Goal: Transaction & Acquisition: Purchase product/service

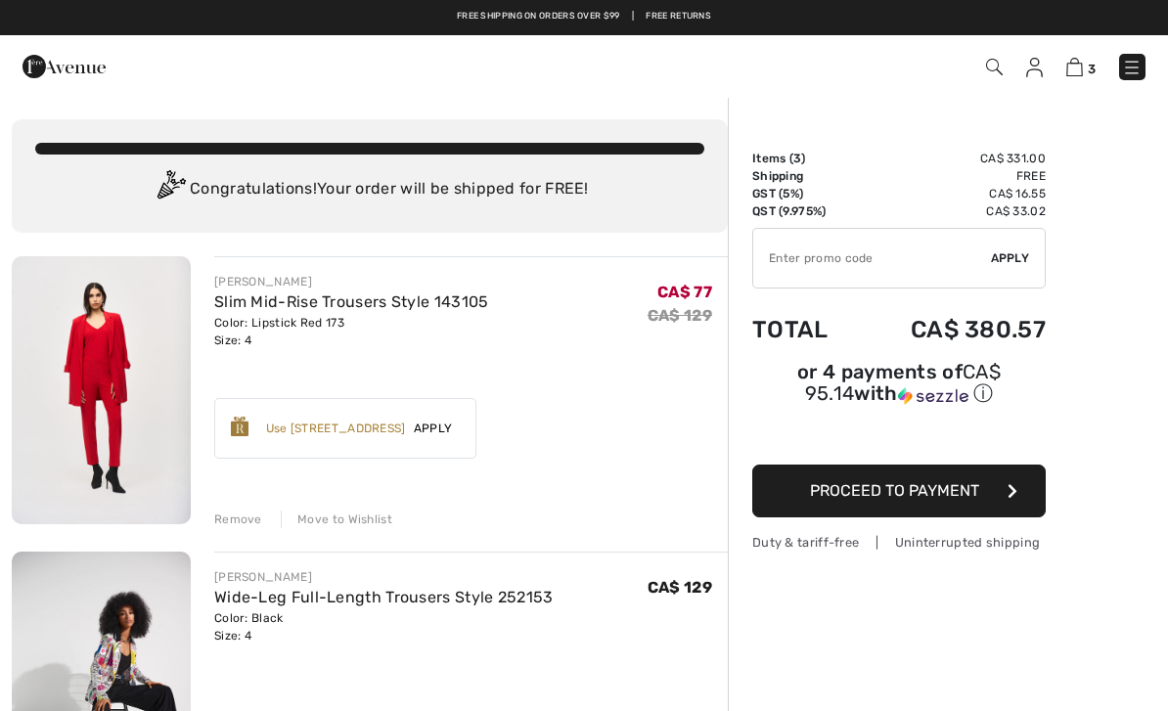
click at [90, 55] on img at bounding box center [63, 66] width 83 height 39
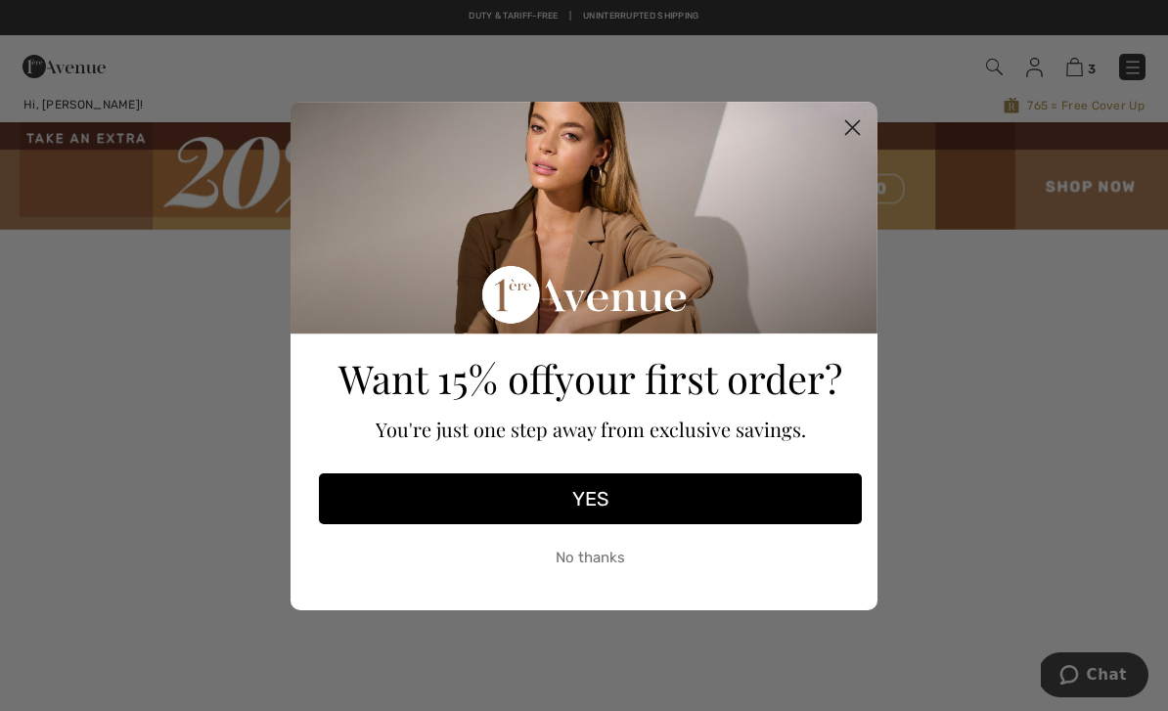
click at [865, 124] on circle "Close dialog" at bounding box center [852, 127] width 32 height 32
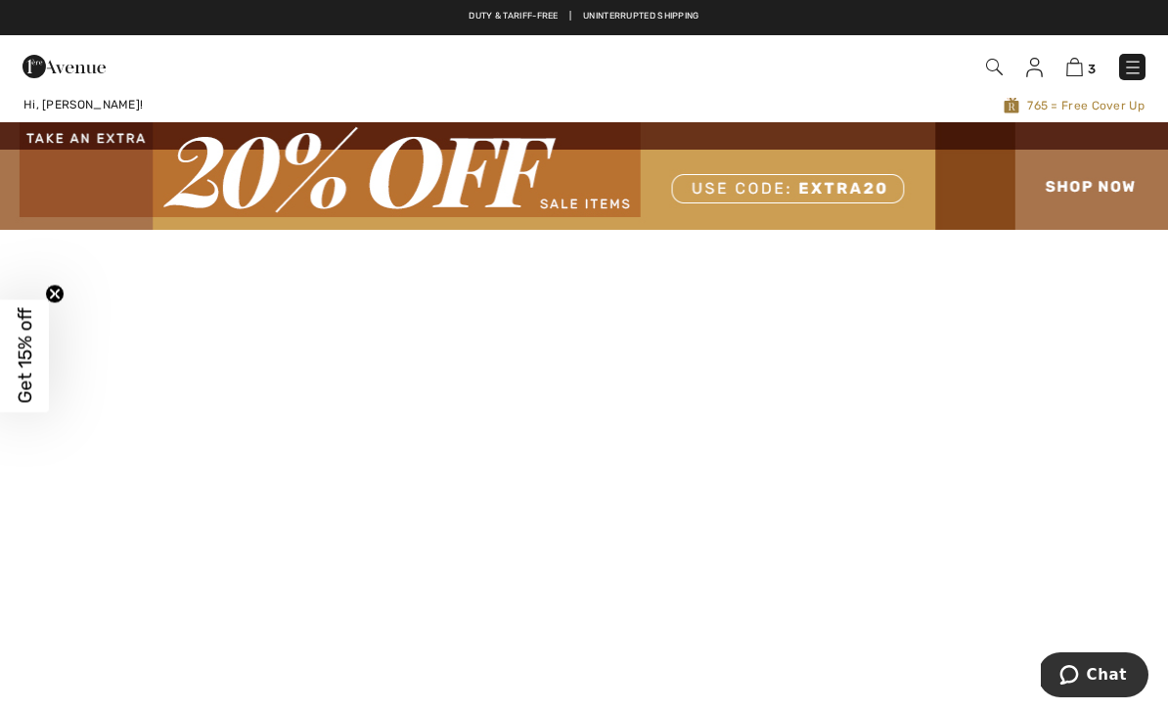
click at [1134, 68] on img at bounding box center [1133, 68] width 20 height 20
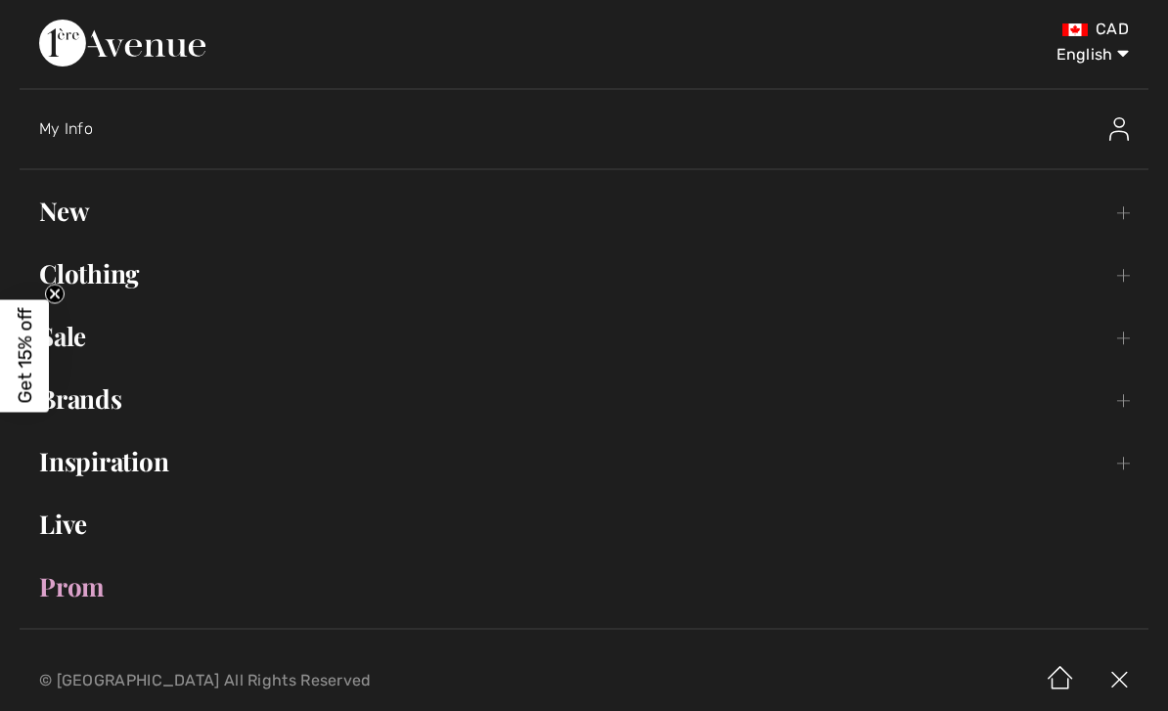
click at [91, 521] on link "Live" at bounding box center [584, 524] width 1129 height 43
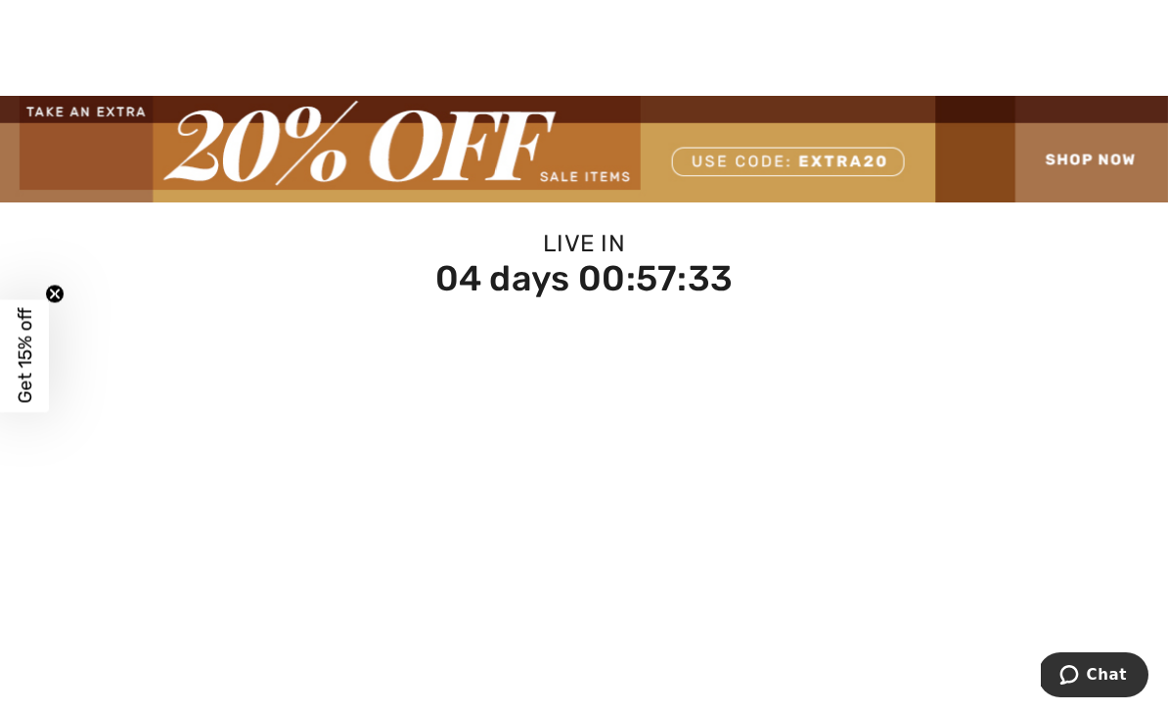
click at [1072, 162] on img at bounding box center [584, 149] width 1168 height 107
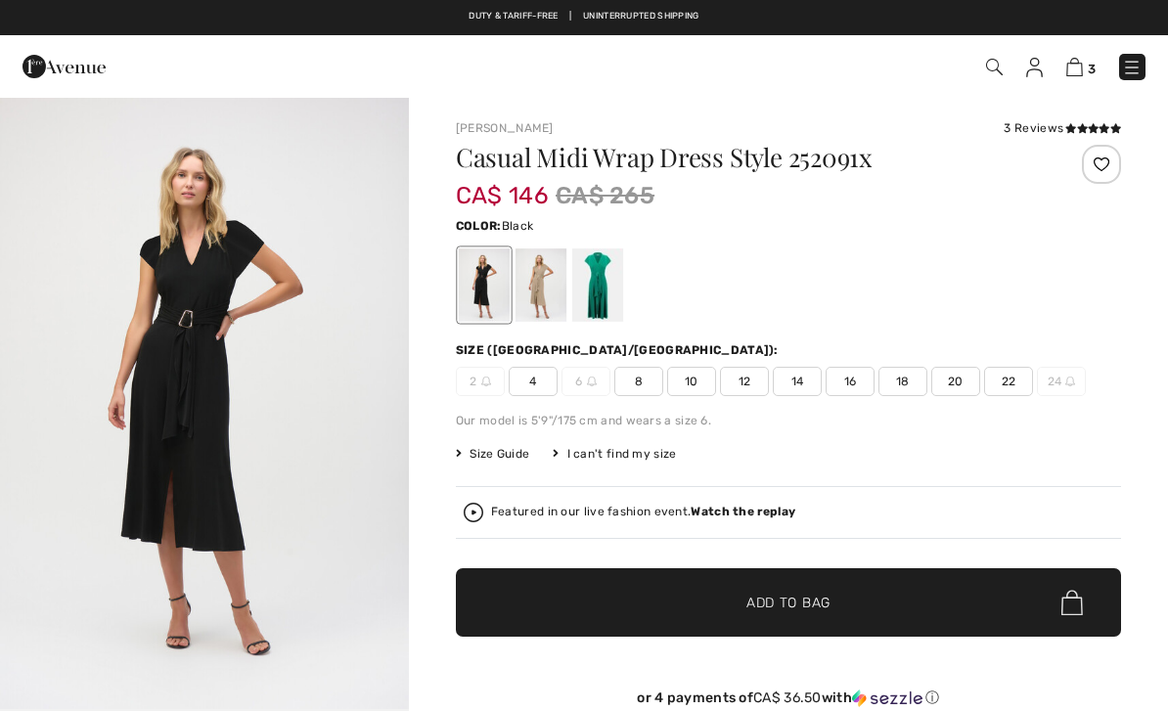
checkbox input "true"
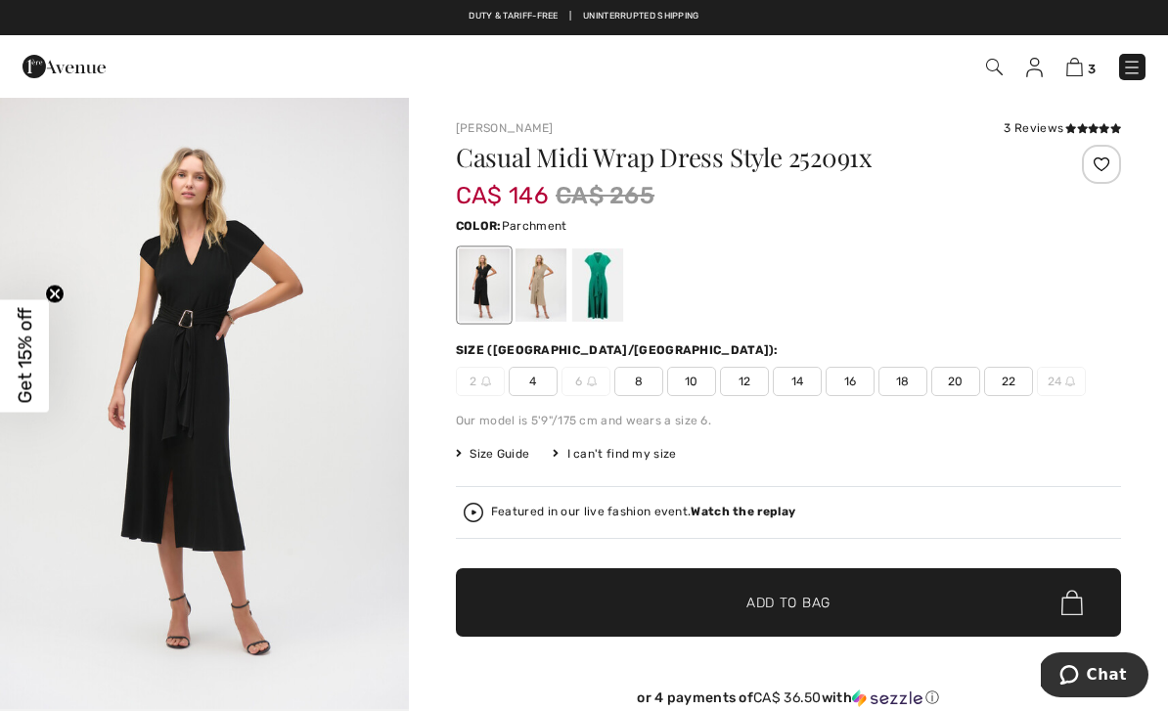
click at [555, 293] on div at bounding box center [540, 284] width 51 height 73
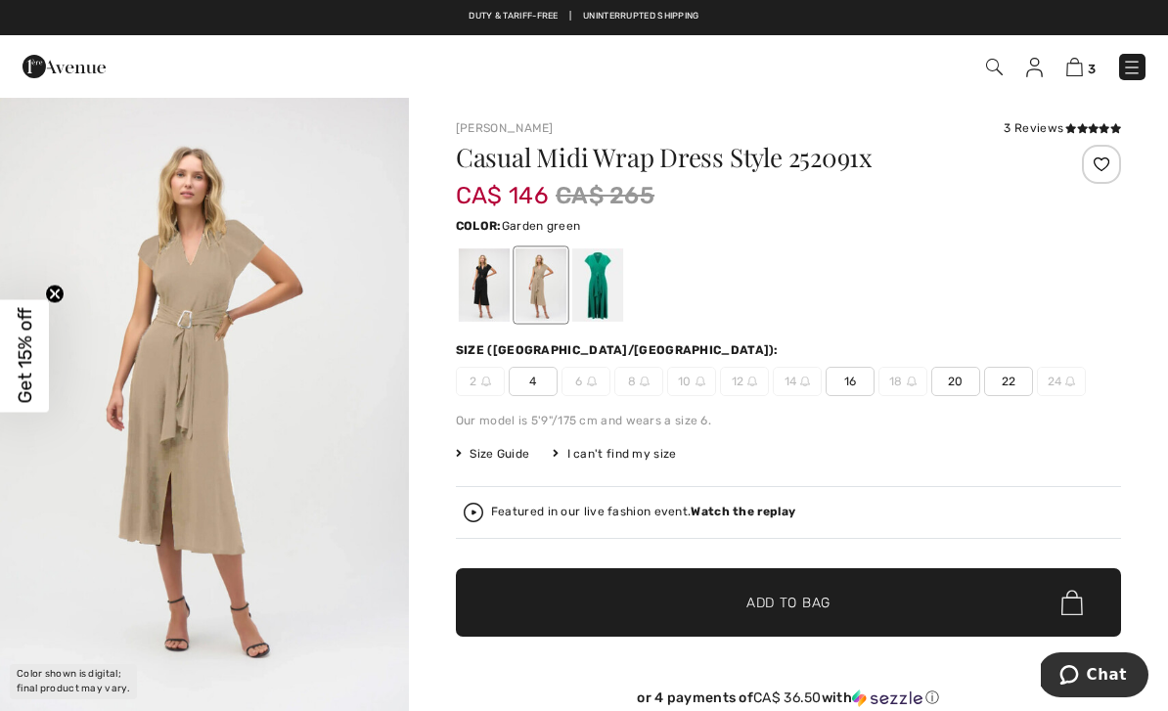
click at [623, 288] on div at bounding box center [597, 284] width 51 height 73
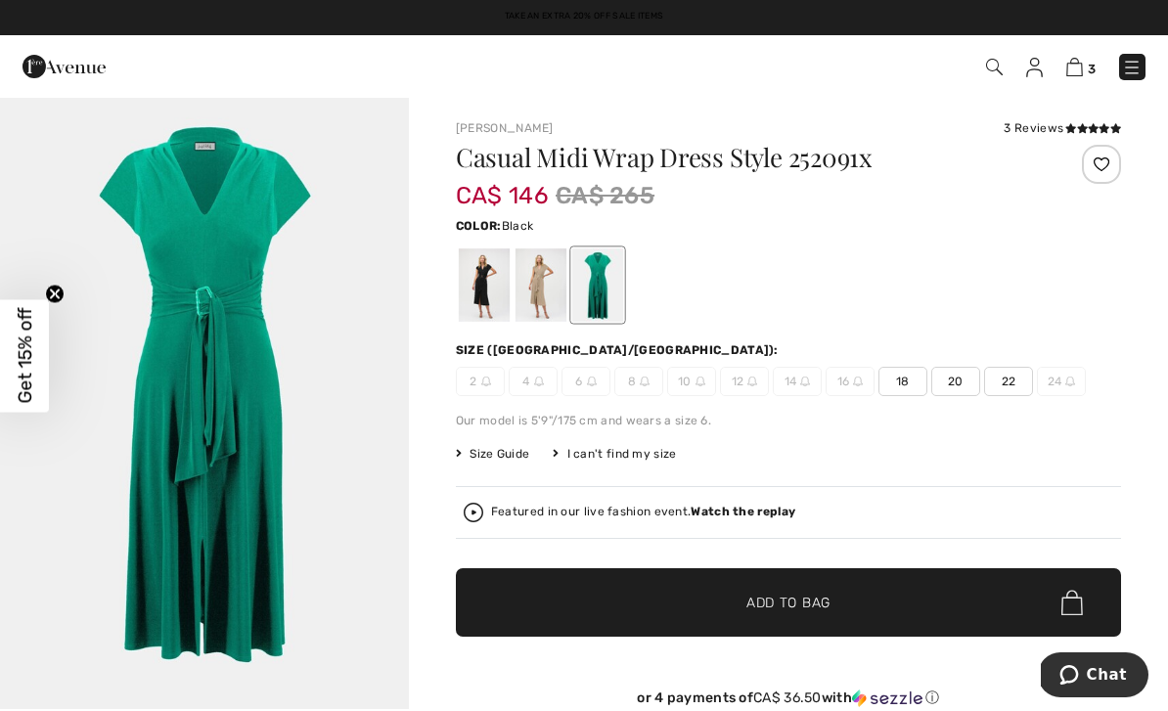
click at [492, 296] on div at bounding box center [484, 284] width 51 height 73
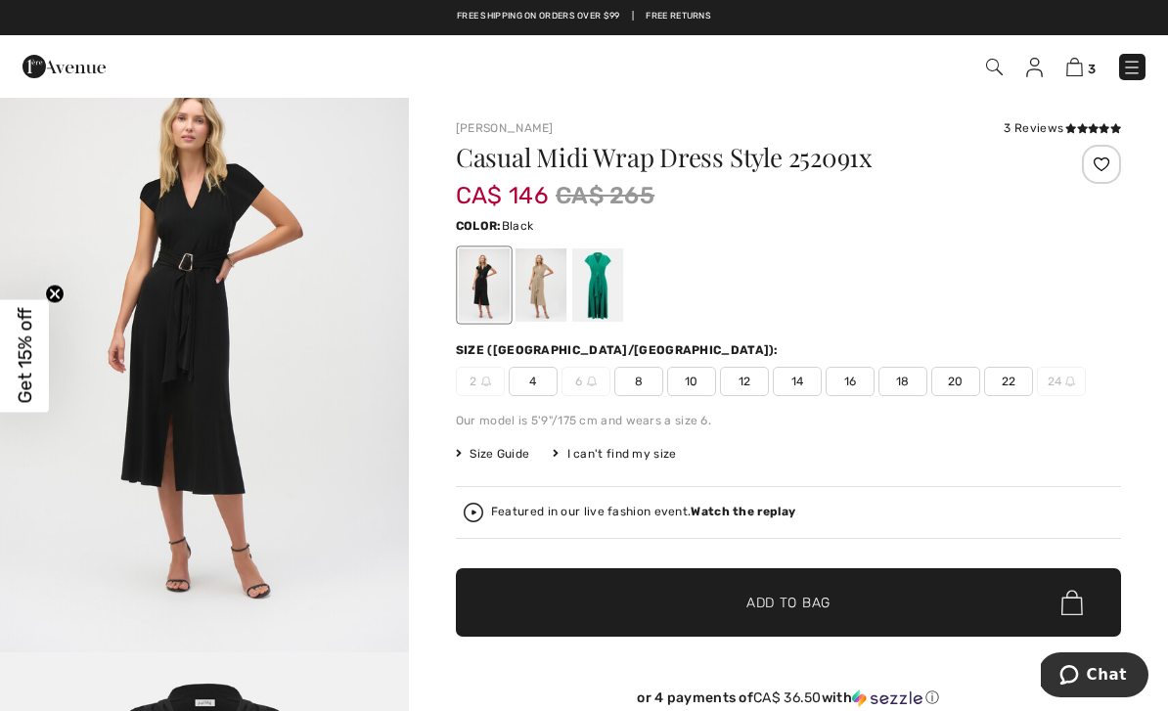
click at [605, 297] on div at bounding box center [597, 284] width 51 height 73
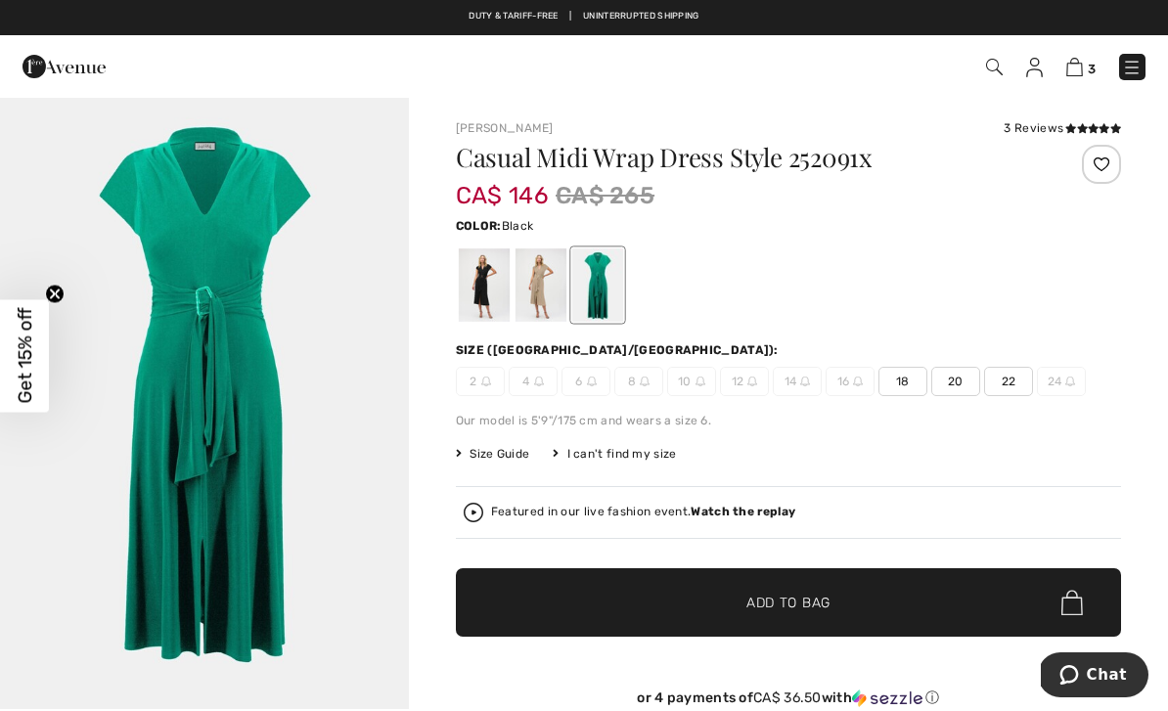
click at [481, 297] on div at bounding box center [484, 284] width 51 height 73
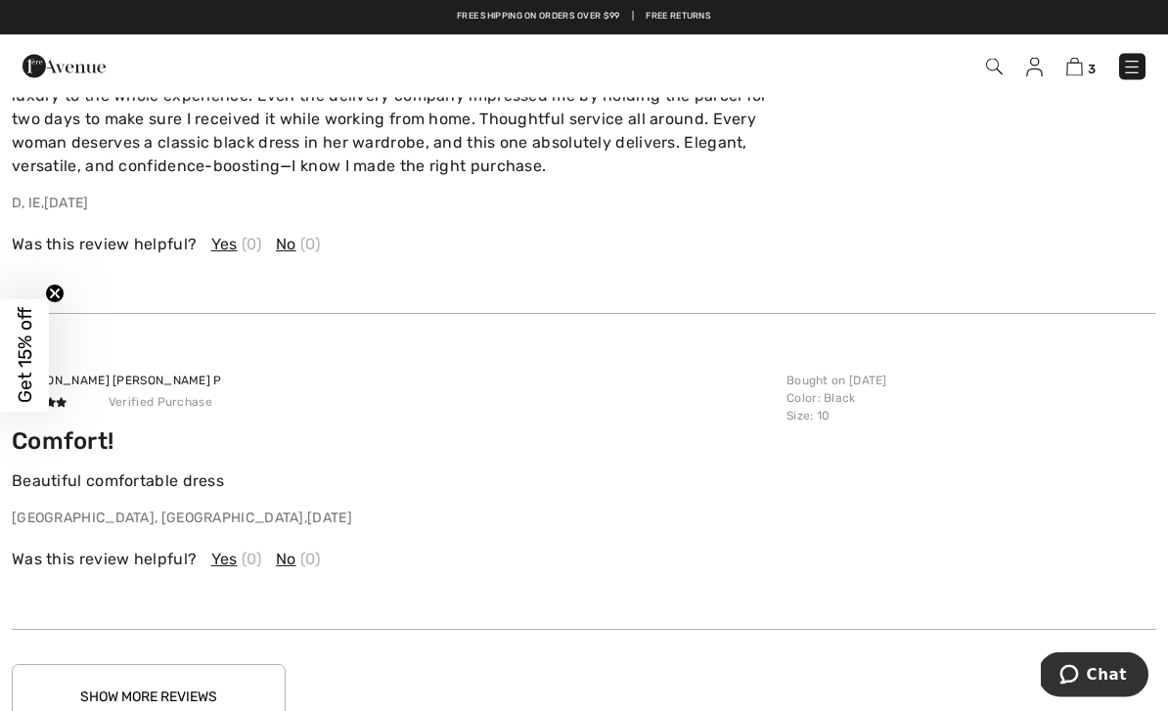
scroll to position [2565, 0]
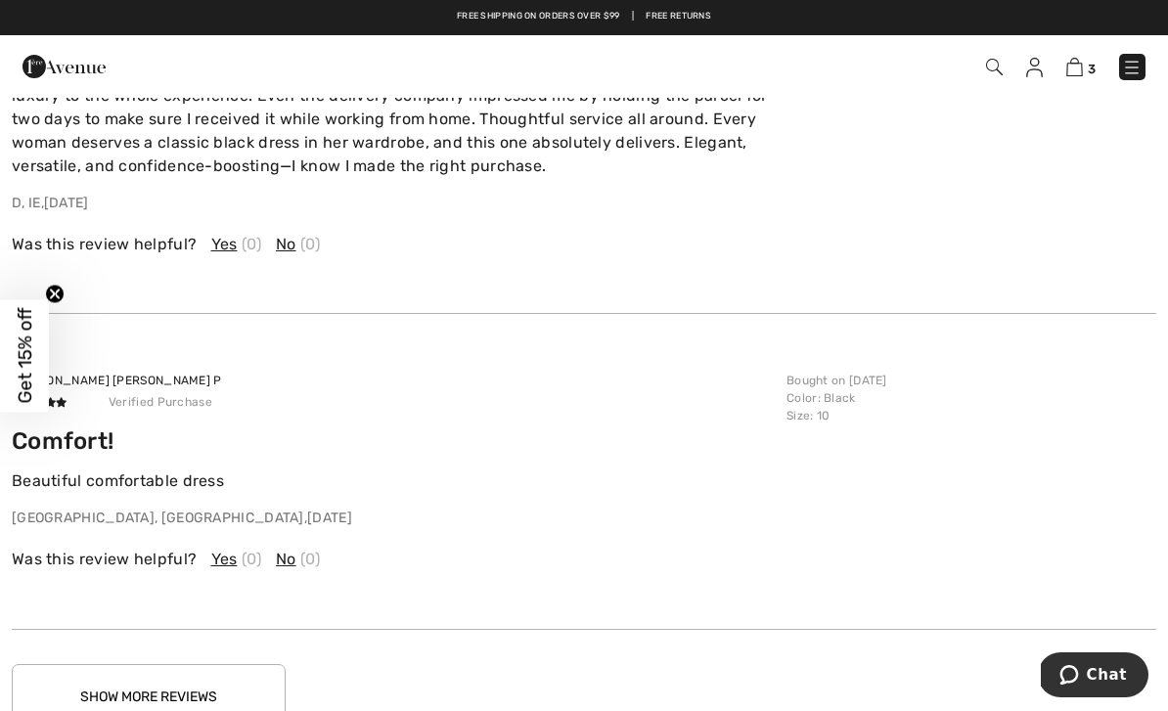
click at [178, 683] on button "Show More Reviews" at bounding box center [149, 697] width 274 height 66
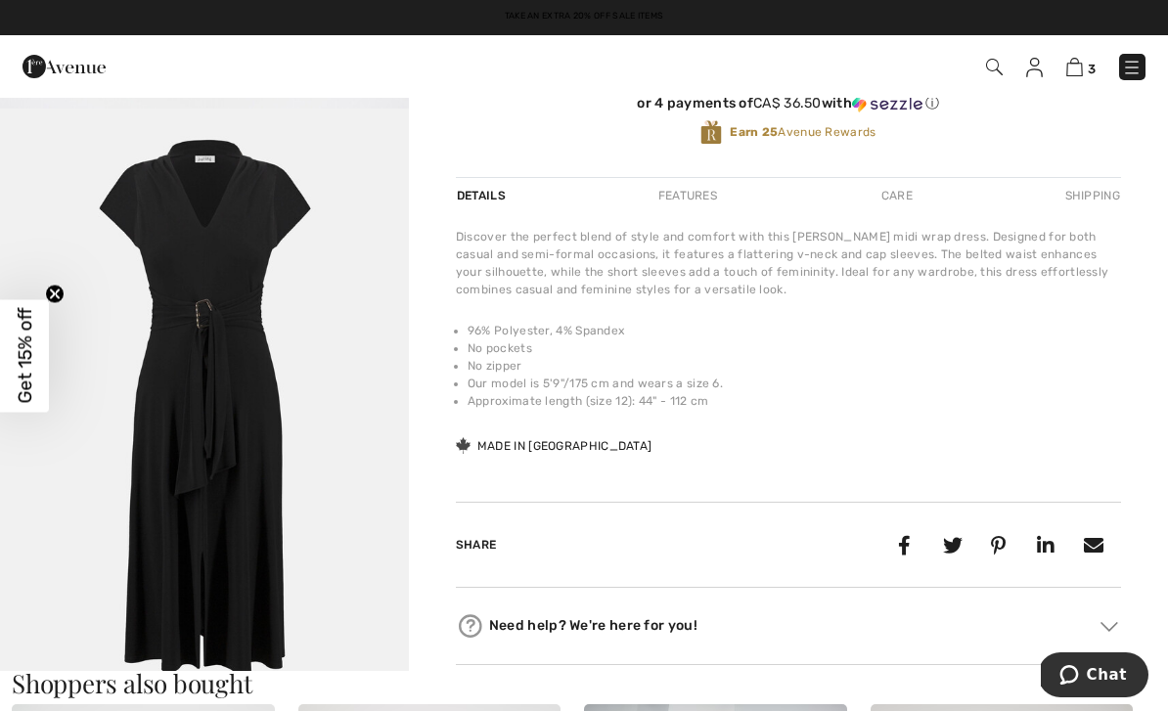
scroll to position [0, 0]
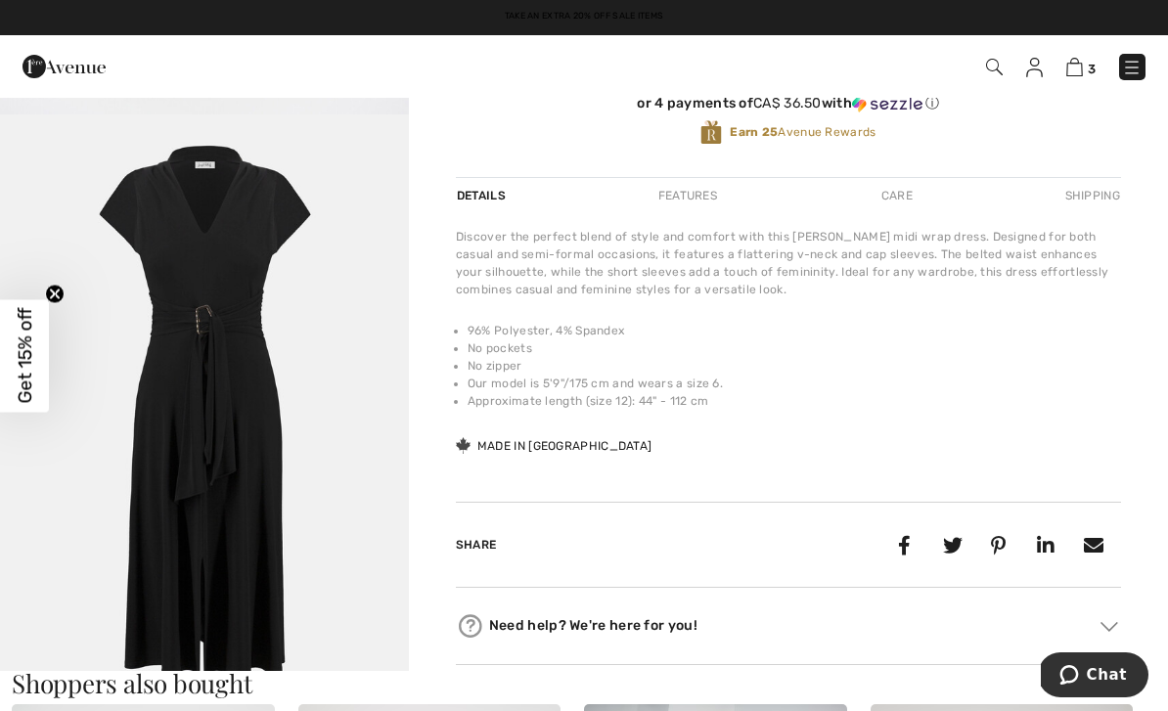
click at [241, 383] on img "2 / 2" at bounding box center [204, 420] width 409 height 613
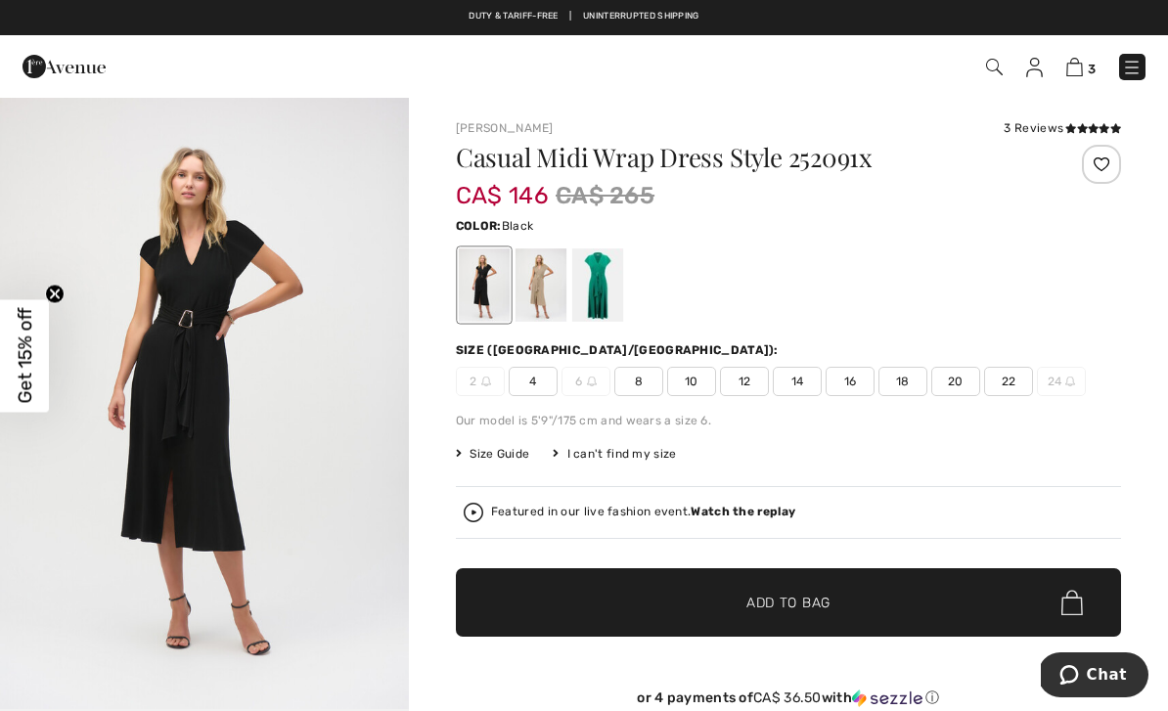
click at [545, 294] on div at bounding box center [540, 284] width 51 height 73
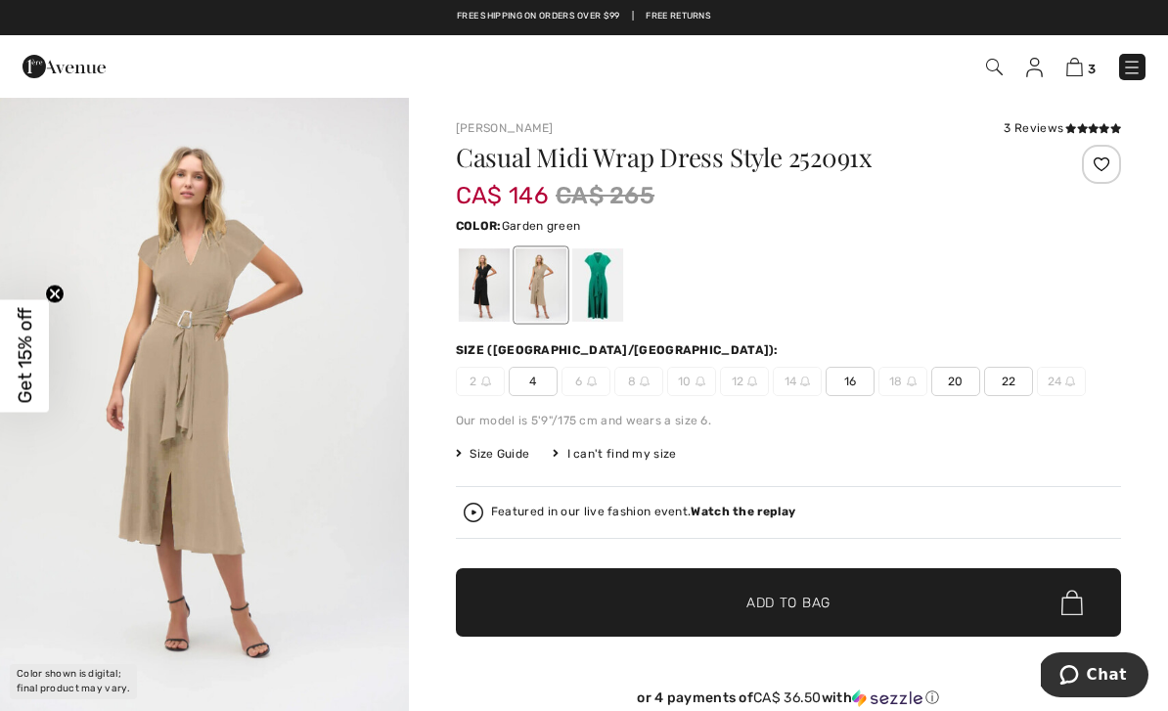
click at [620, 281] on div at bounding box center [597, 284] width 51 height 73
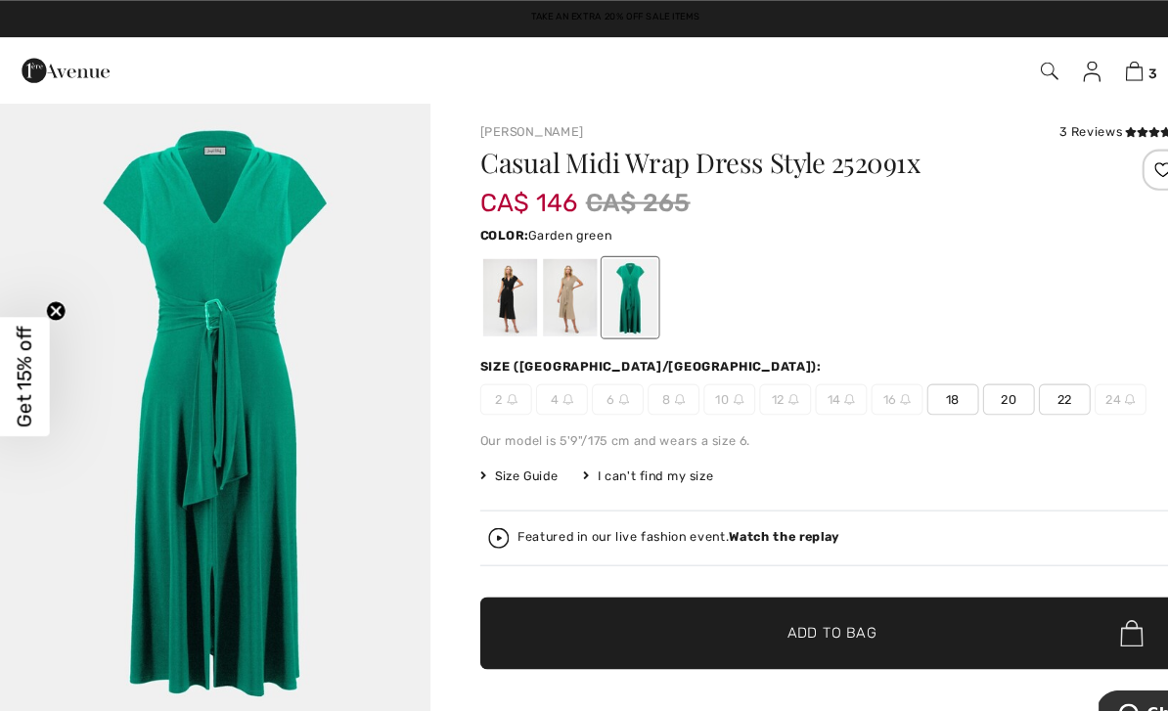
scroll to position [4, 0]
click at [490, 290] on div at bounding box center [484, 280] width 51 height 73
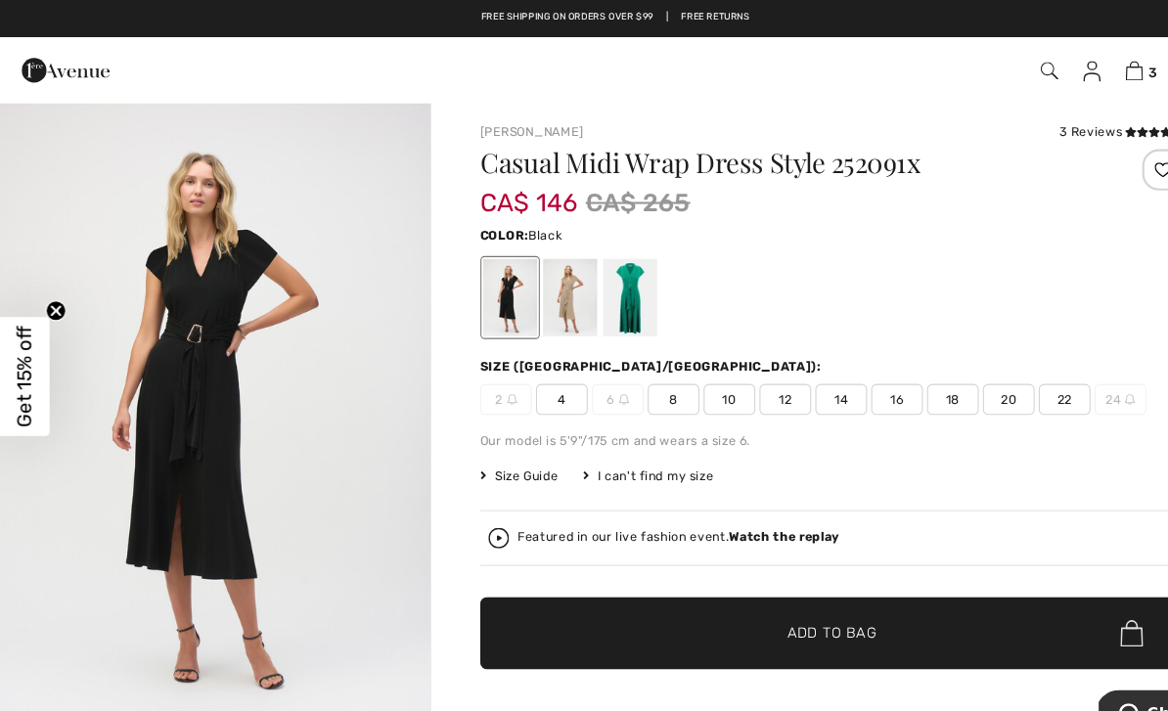
click at [480, 509] on img at bounding box center [474, 509] width 20 height 20
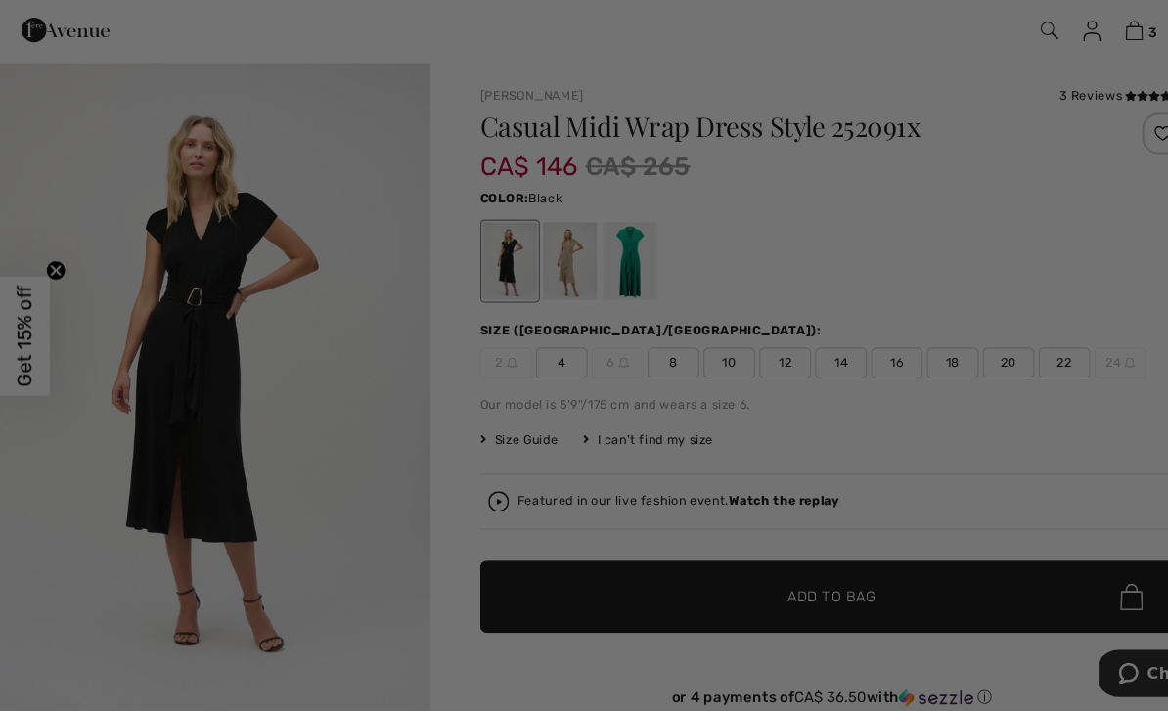
scroll to position [0, 0]
checkbox input "true"
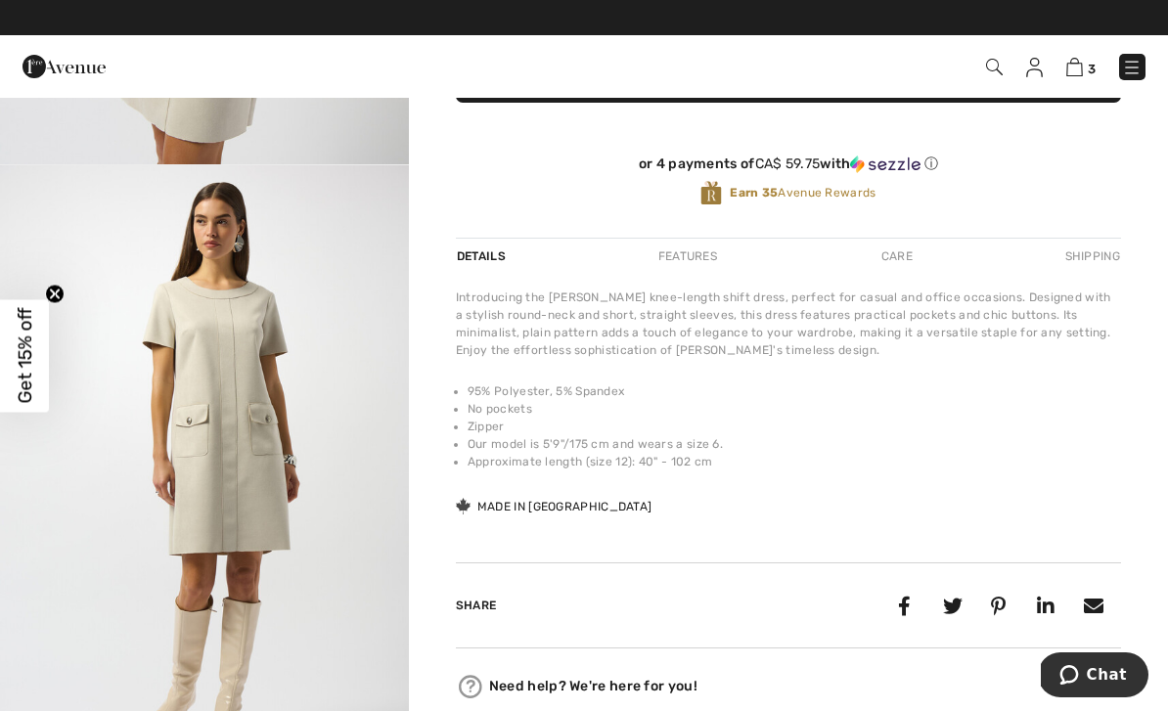
scroll to position [579, 0]
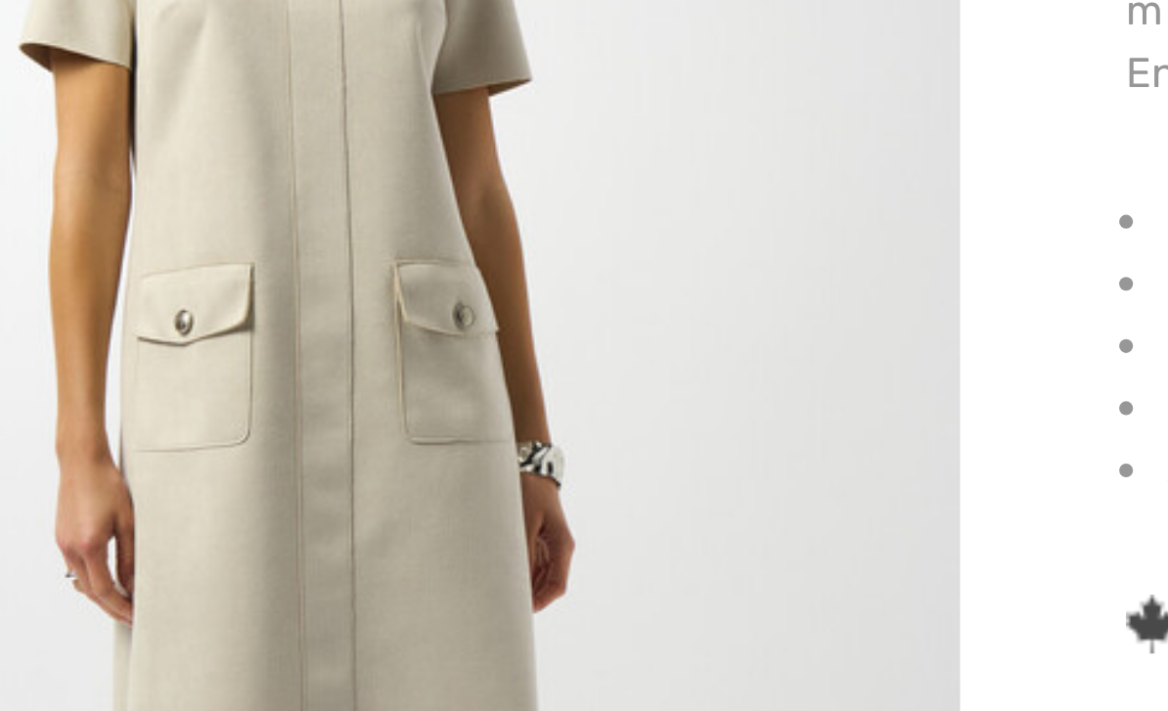
click at [121, 135] on img "2 / 4" at bounding box center [204, 436] width 409 height 612
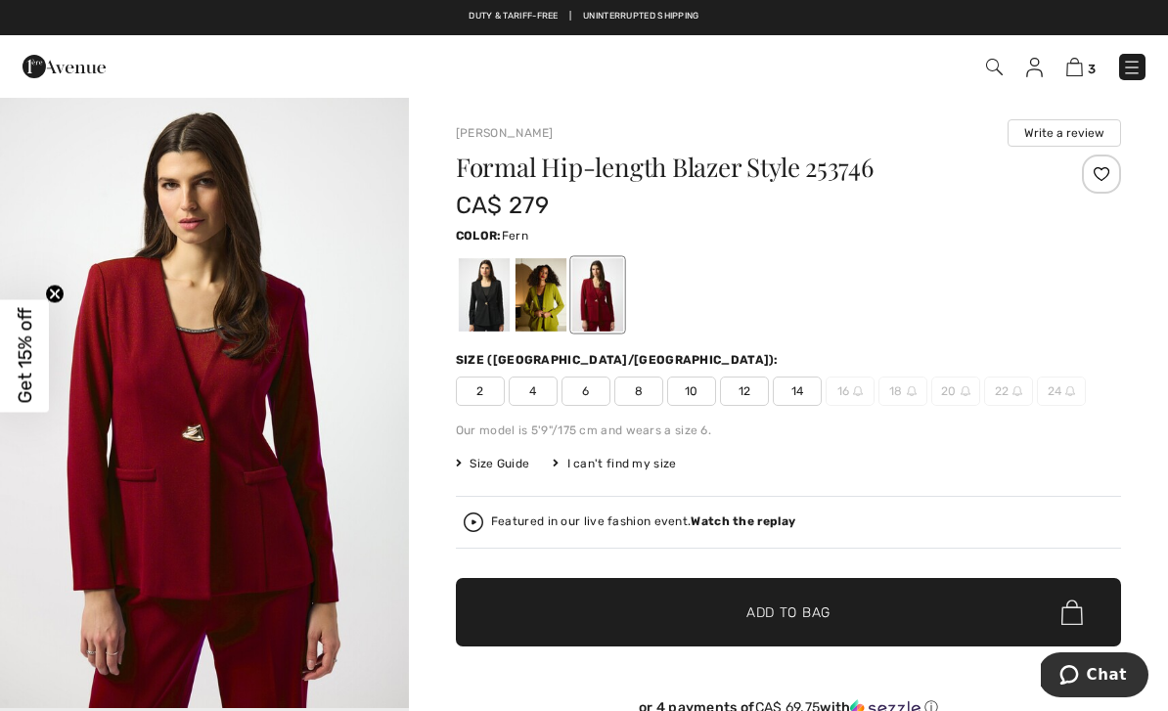
click at [539, 283] on div at bounding box center [540, 294] width 51 height 73
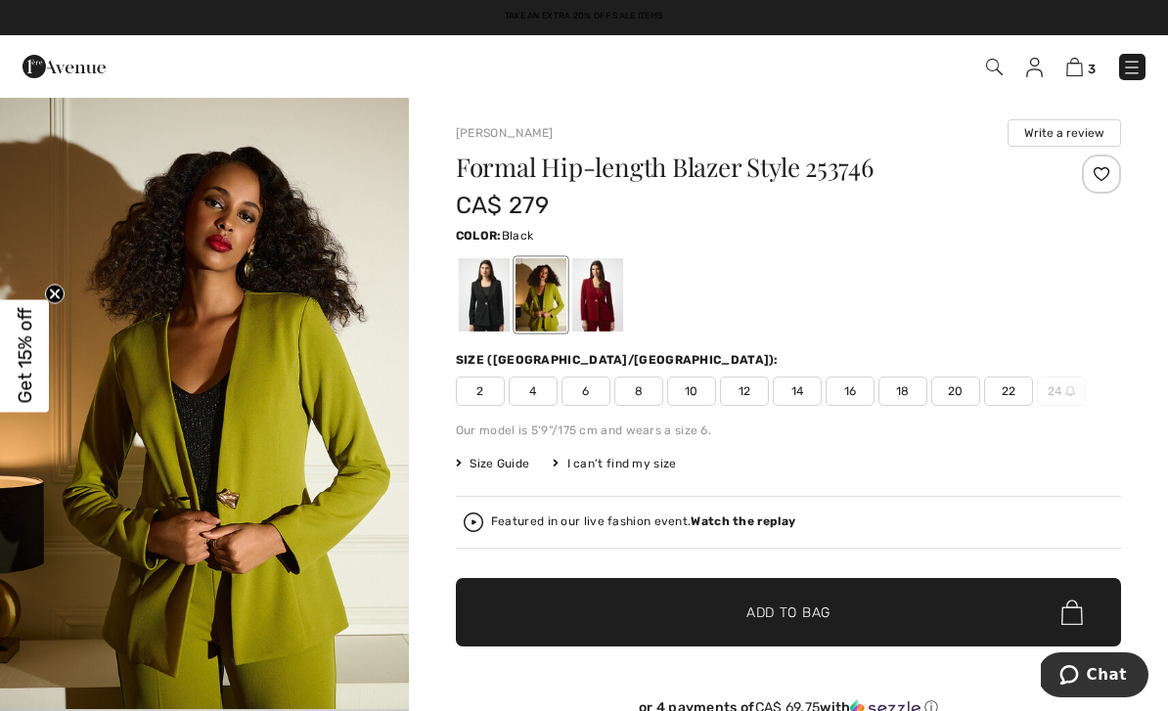
click at [484, 310] on div at bounding box center [484, 294] width 51 height 73
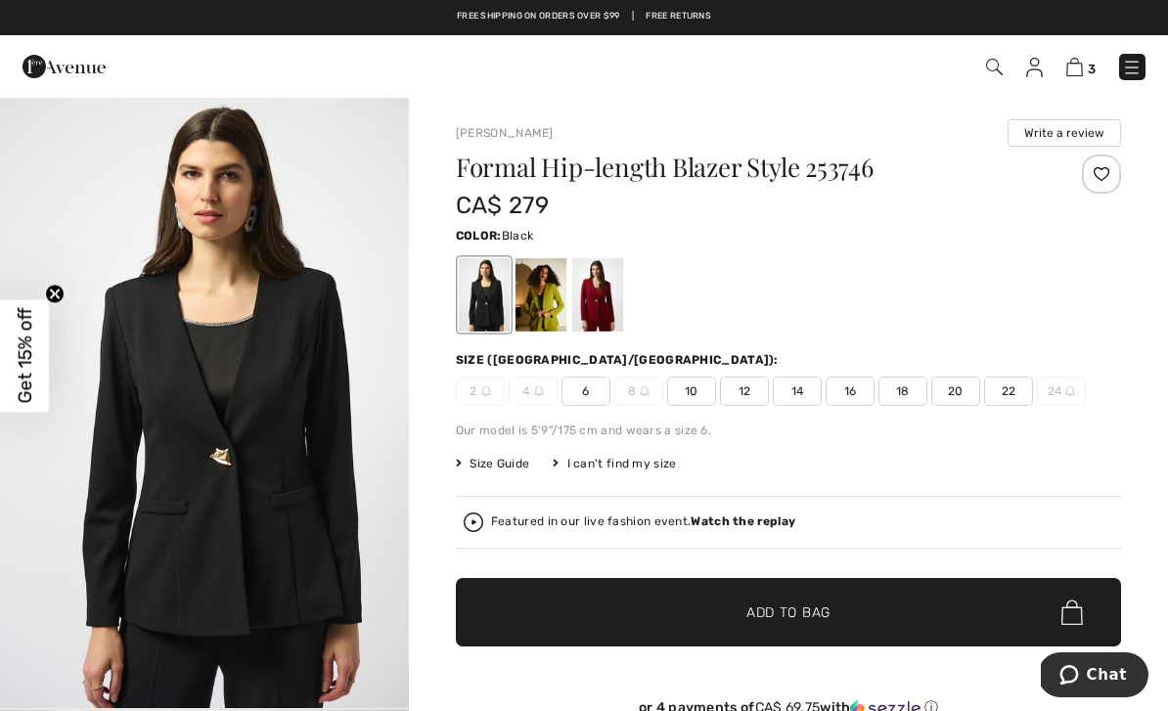
click at [551, 291] on div at bounding box center [540, 294] width 51 height 73
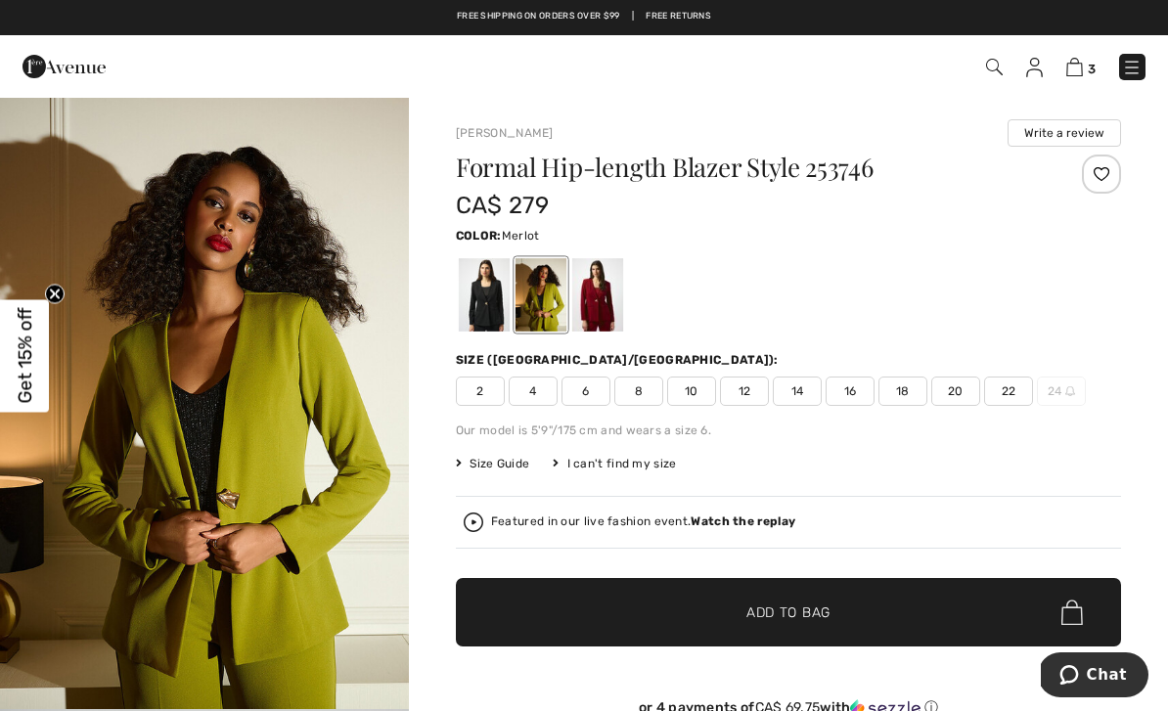
click at [608, 297] on div at bounding box center [597, 294] width 51 height 73
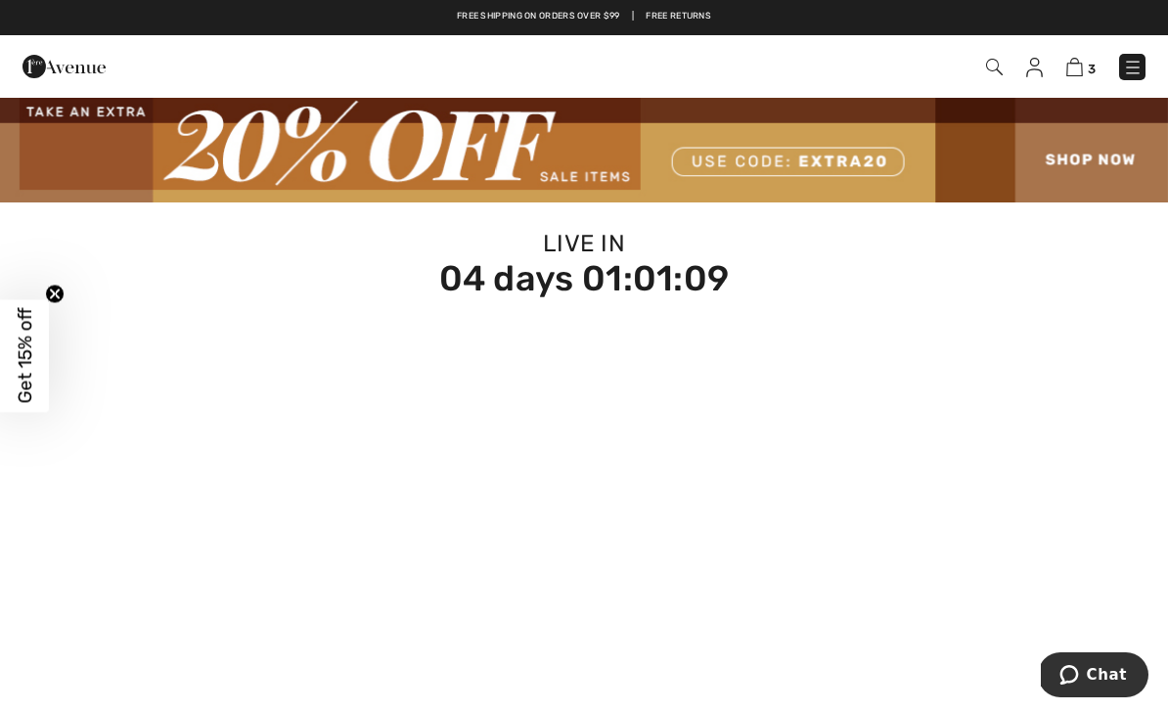
click at [1091, 66] on span "3" at bounding box center [1091, 69] width 8 height 15
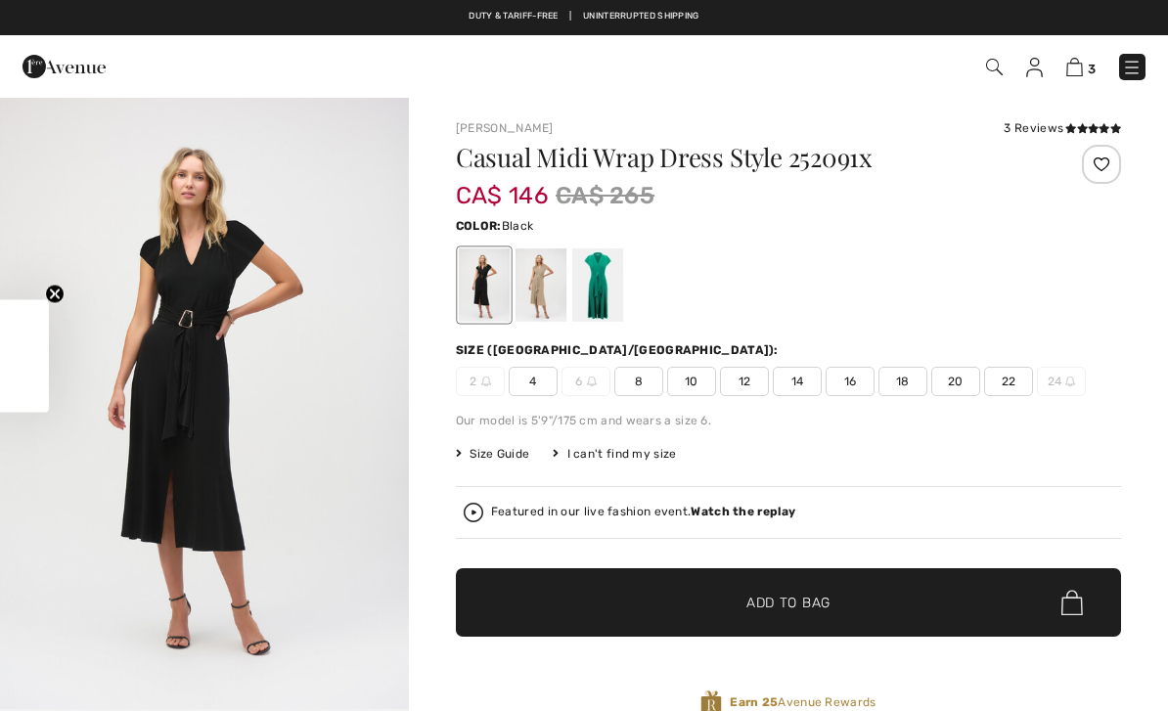
scroll to position [38, 2]
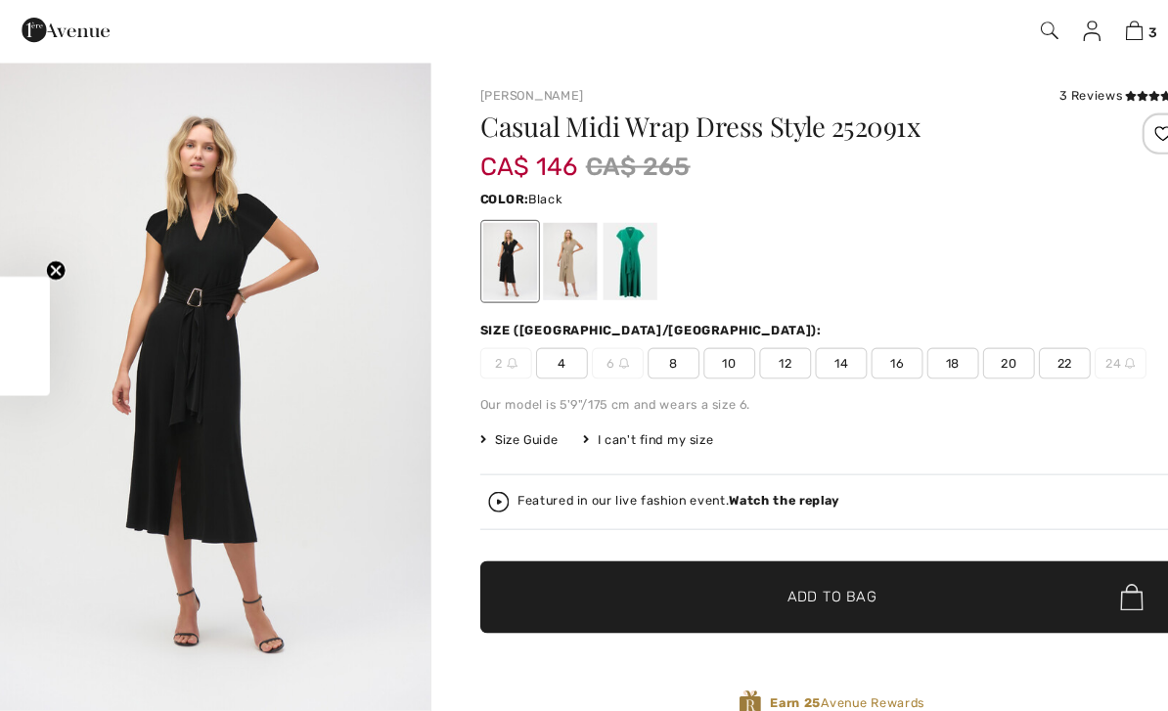
checkbox input "true"
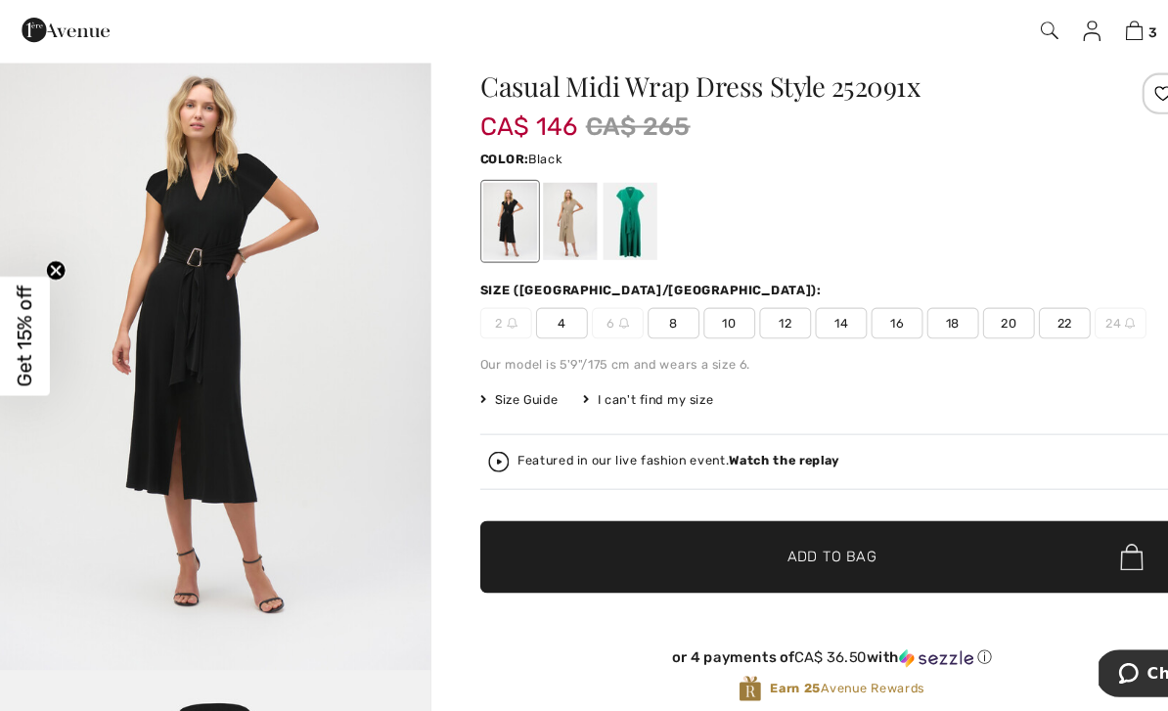
scroll to position [0, 0]
click at [541, 342] on span "4" at bounding box center [533, 343] width 49 height 29
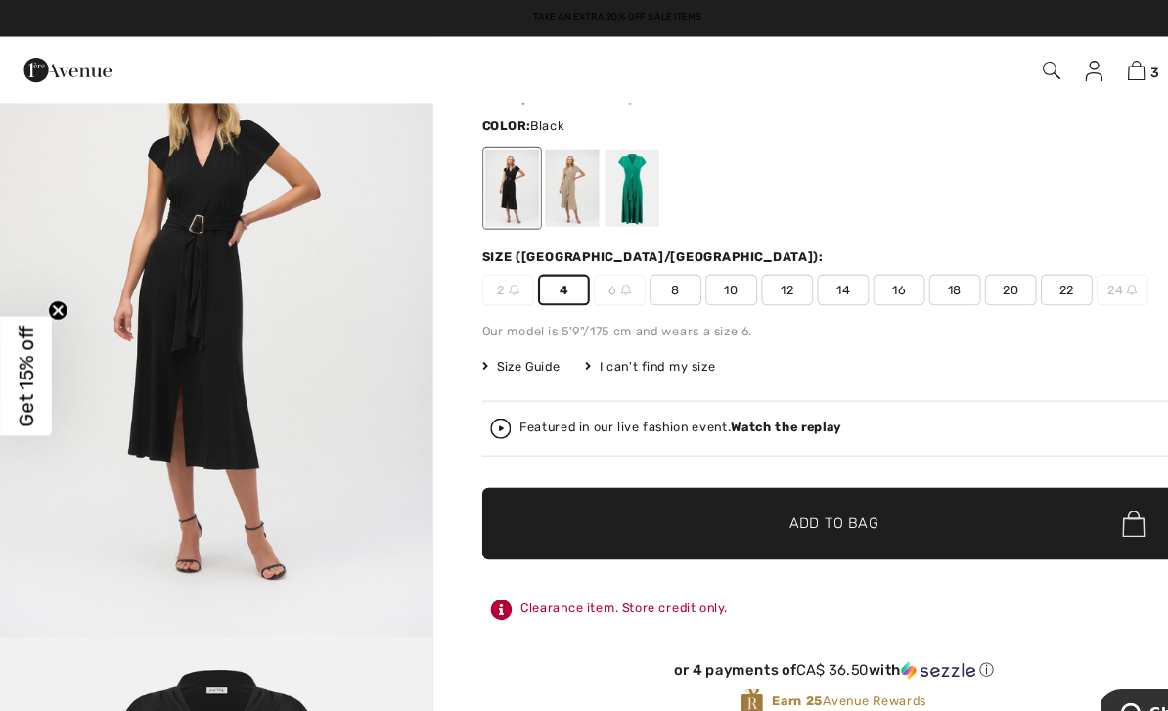
scroll to position [108, 0]
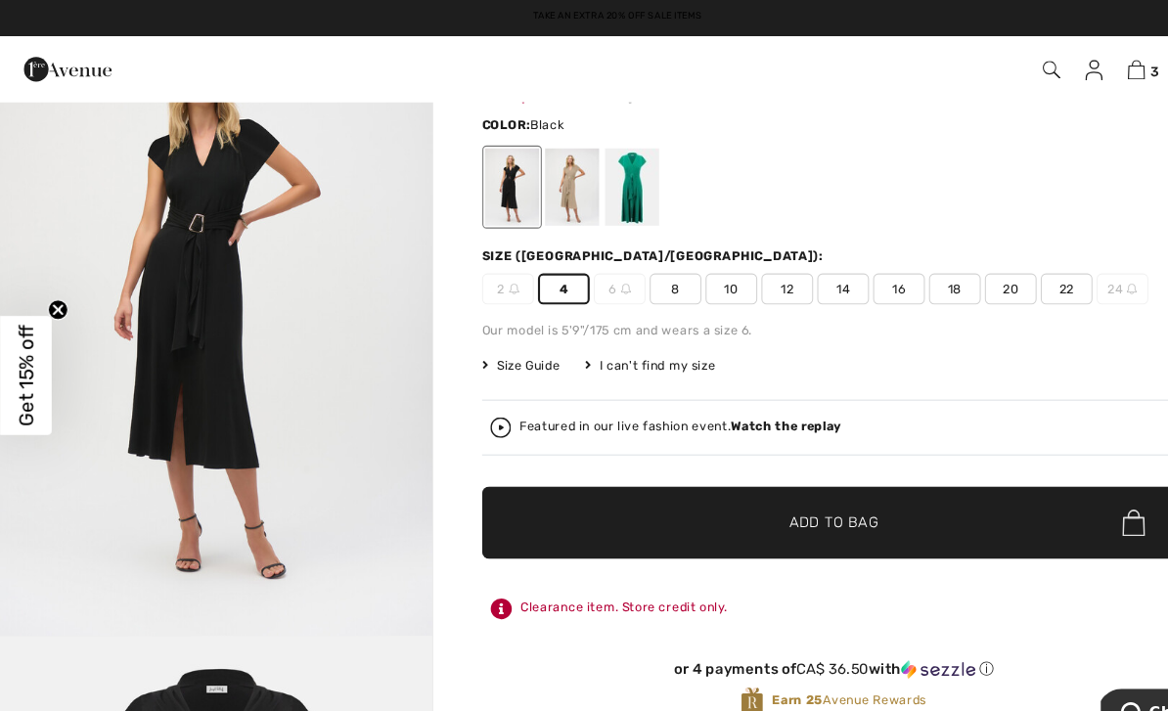
click at [796, 489] on span "Add to Bag" at bounding box center [788, 495] width 84 height 21
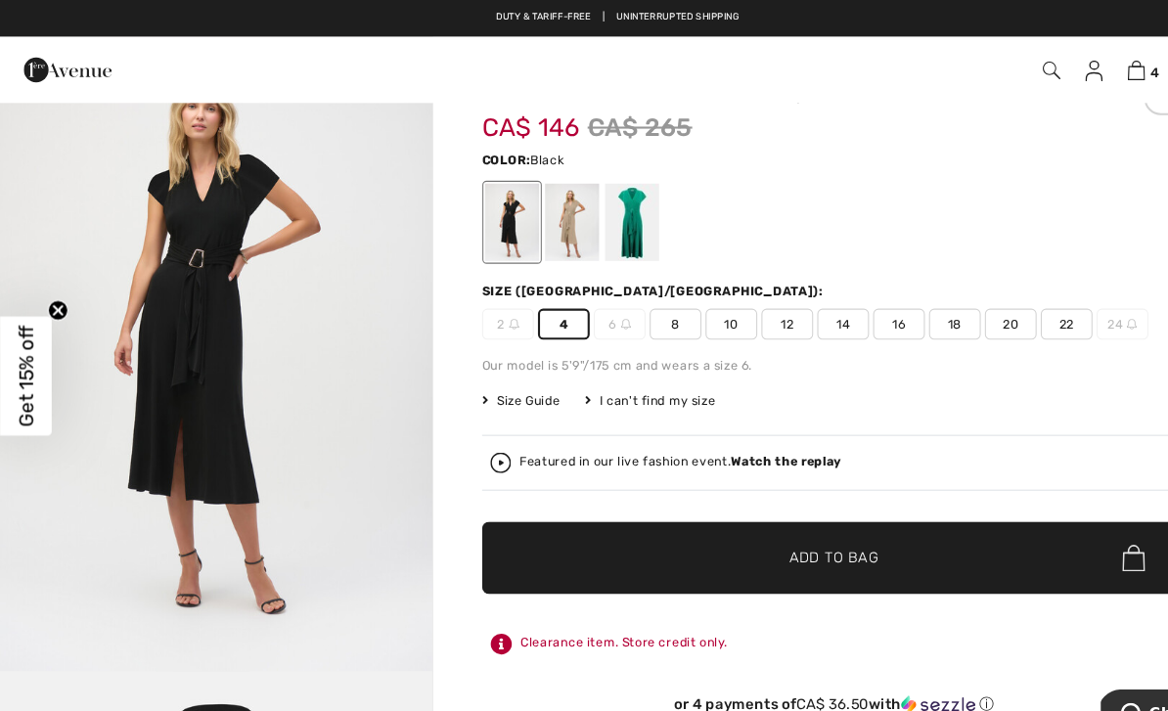
scroll to position [0, 0]
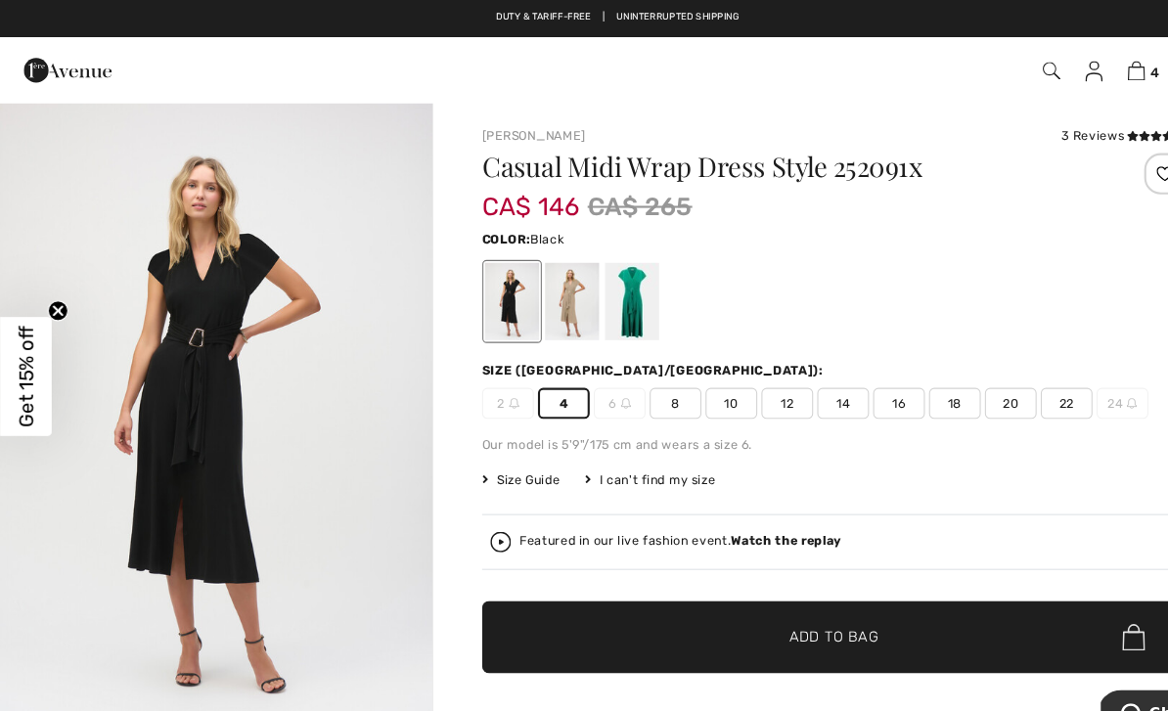
click at [1072, 70] on img at bounding box center [1074, 67] width 17 height 19
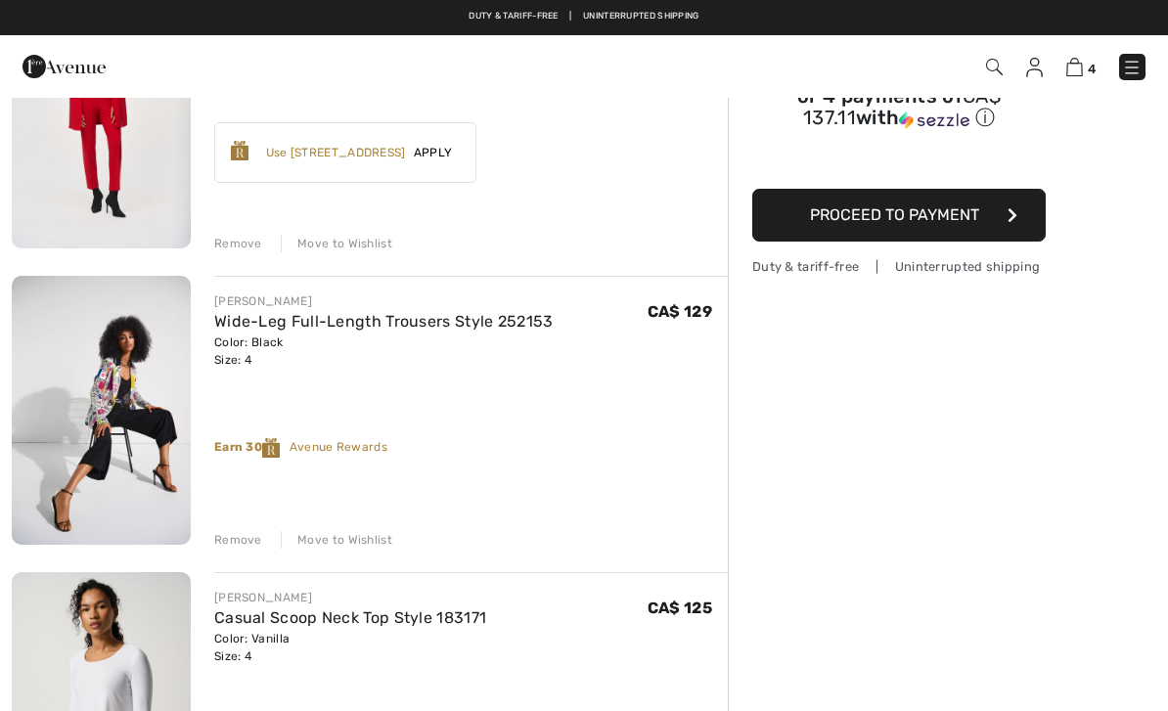
scroll to position [277, 0]
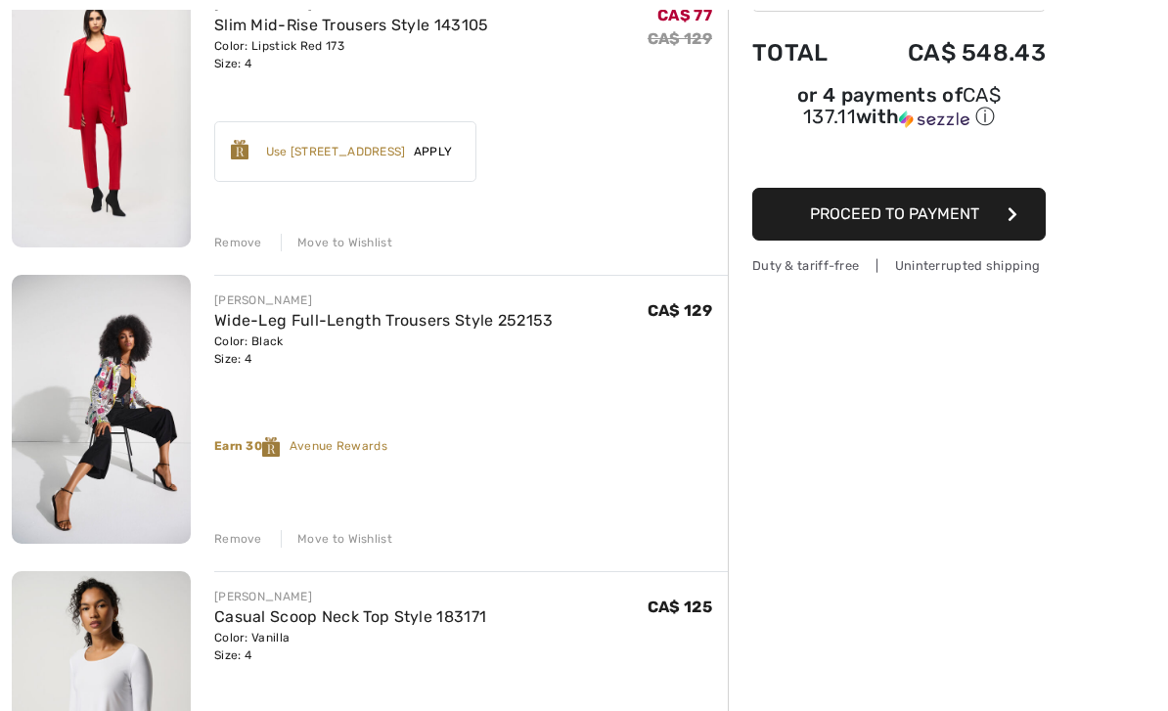
click at [437, 311] on link "Wide-Leg Full-Length Trousers Style 252153" at bounding box center [383, 320] width 339 height 19
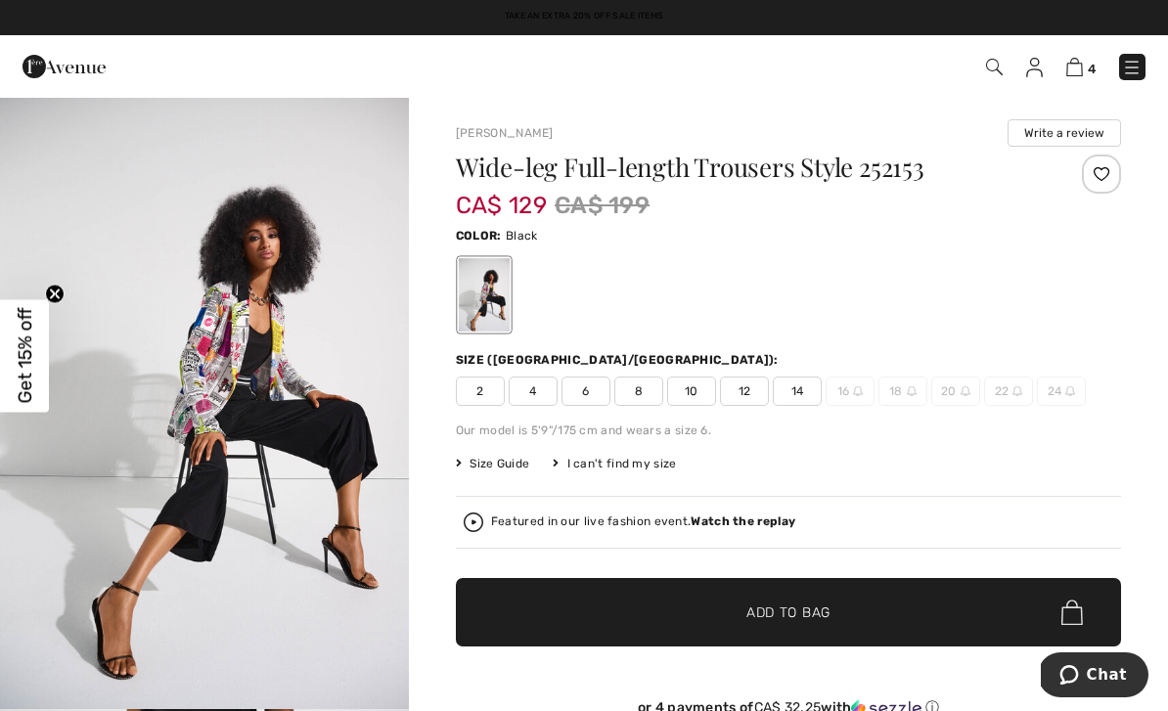
click at [1080, 60] on img at bounding box center [1074, 67] width 17 height 19
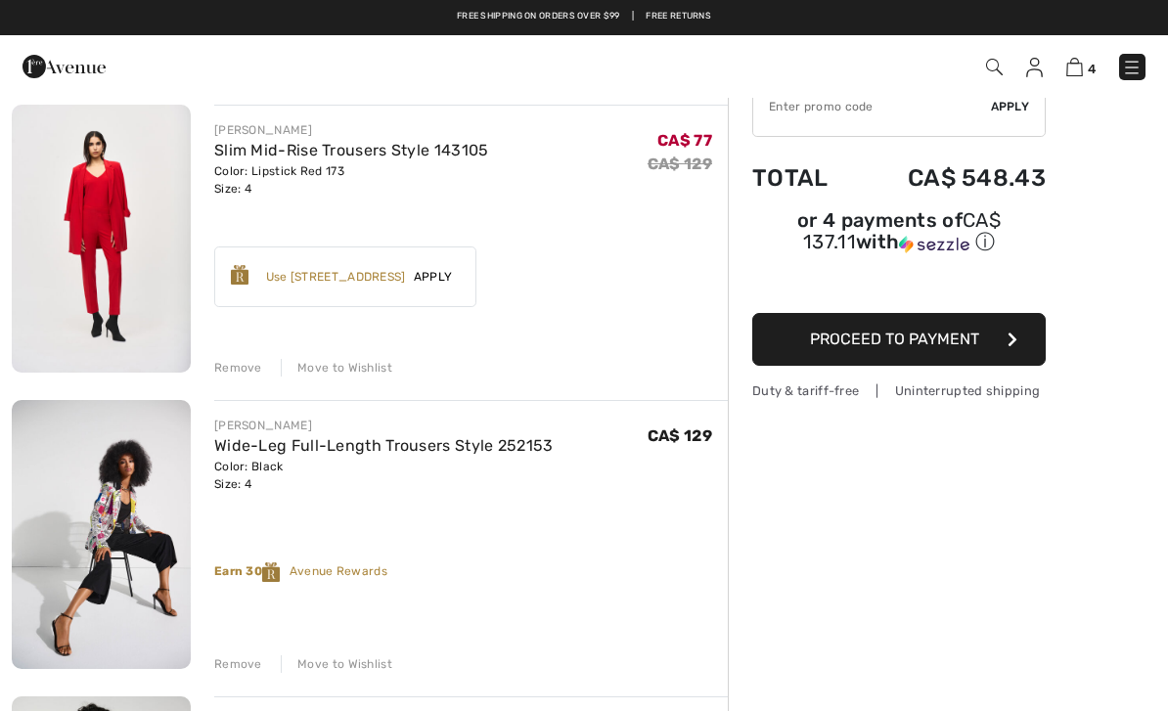
scroll to position [151, 0]
click at [245, 663] on div "Remove" at bounding box center [238, 665] width 48 height 18
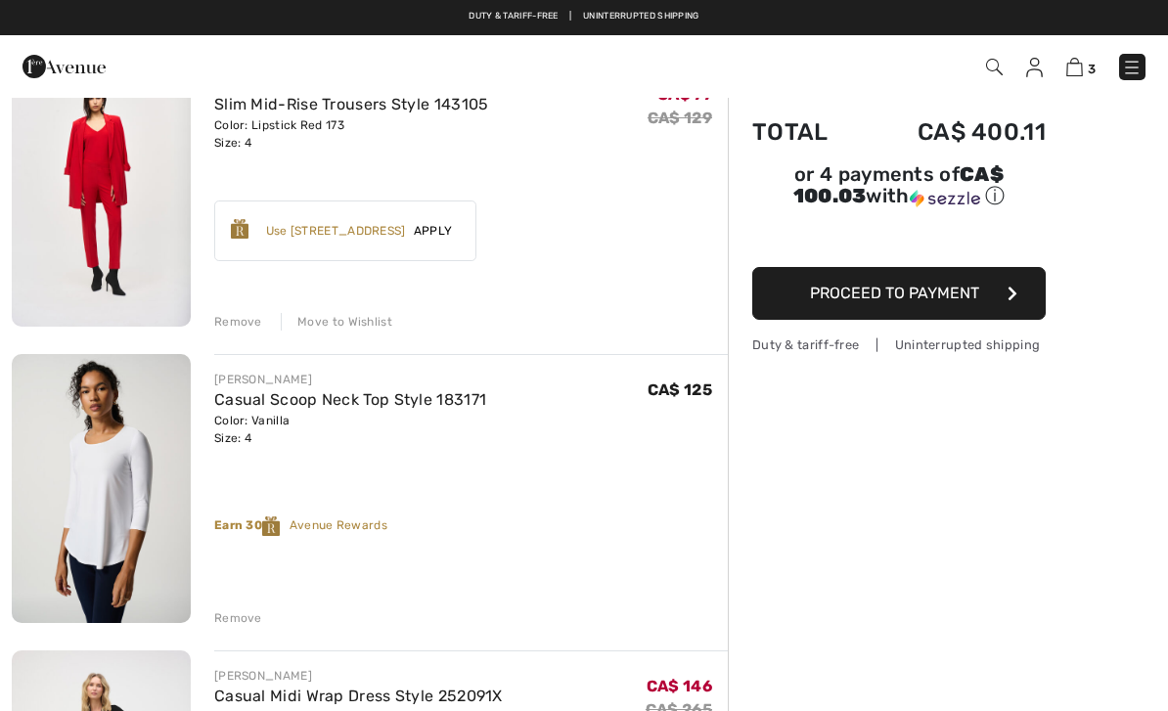
scroll to position [0, 0]
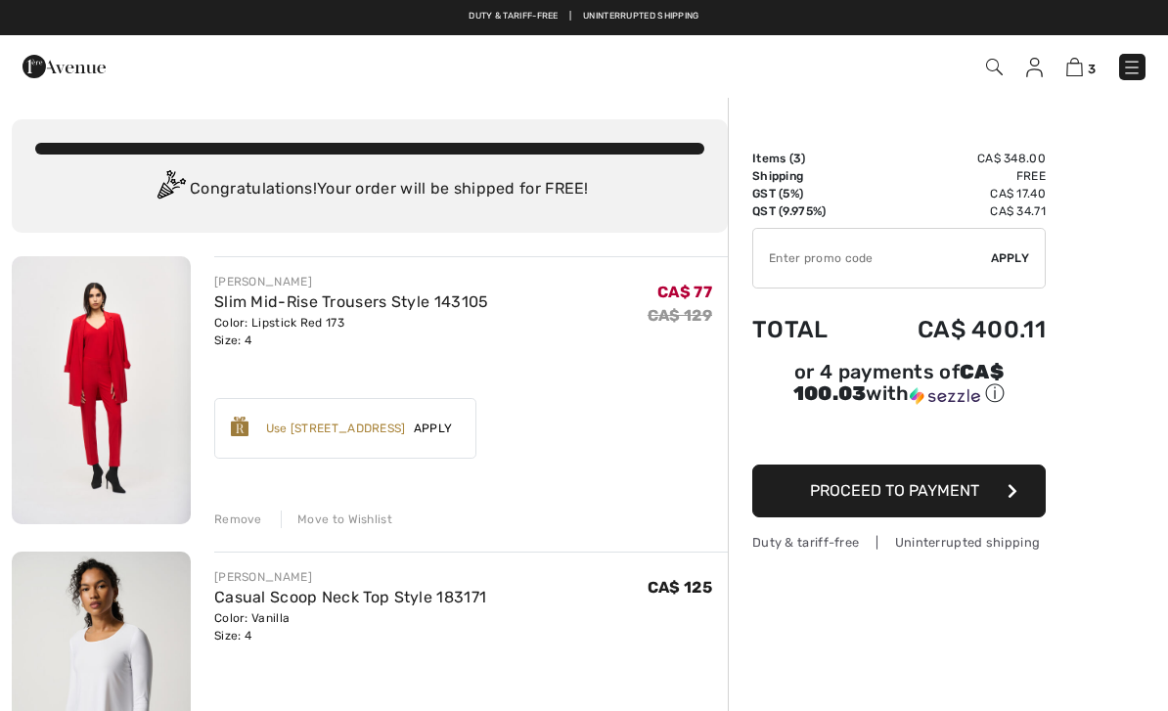
click at [856, 252] on input "TEXT" at bounding box center [872, 258] width 238 height 59
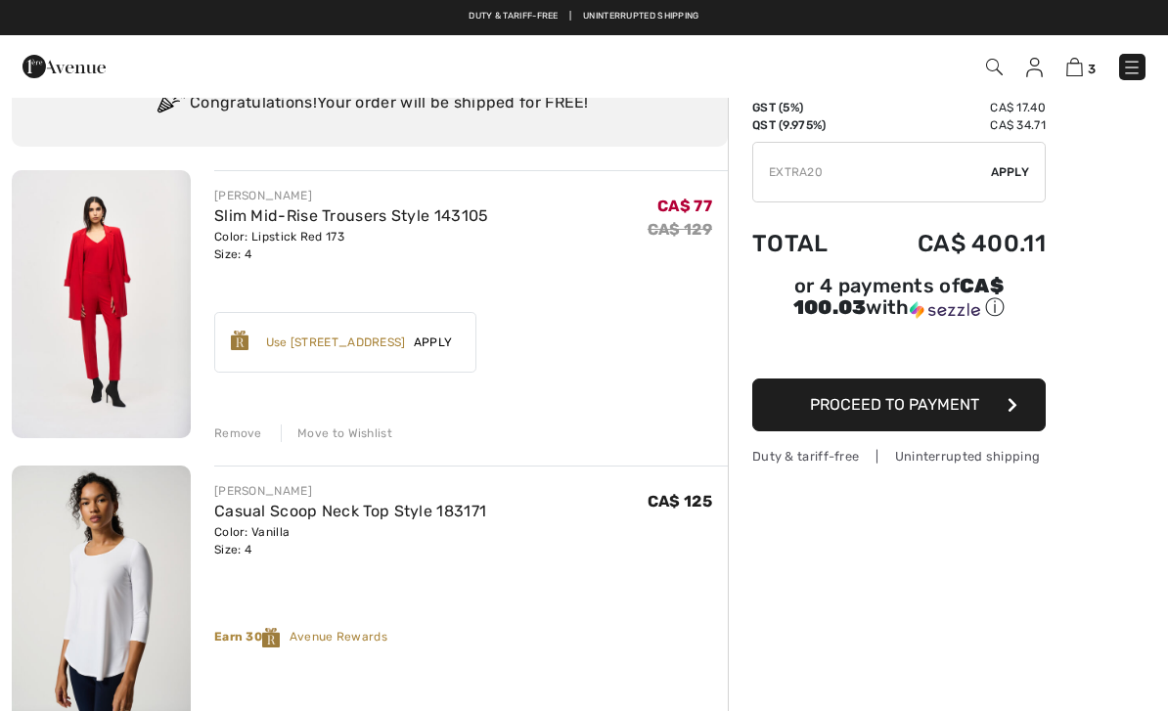
scroll to position [85, 0]
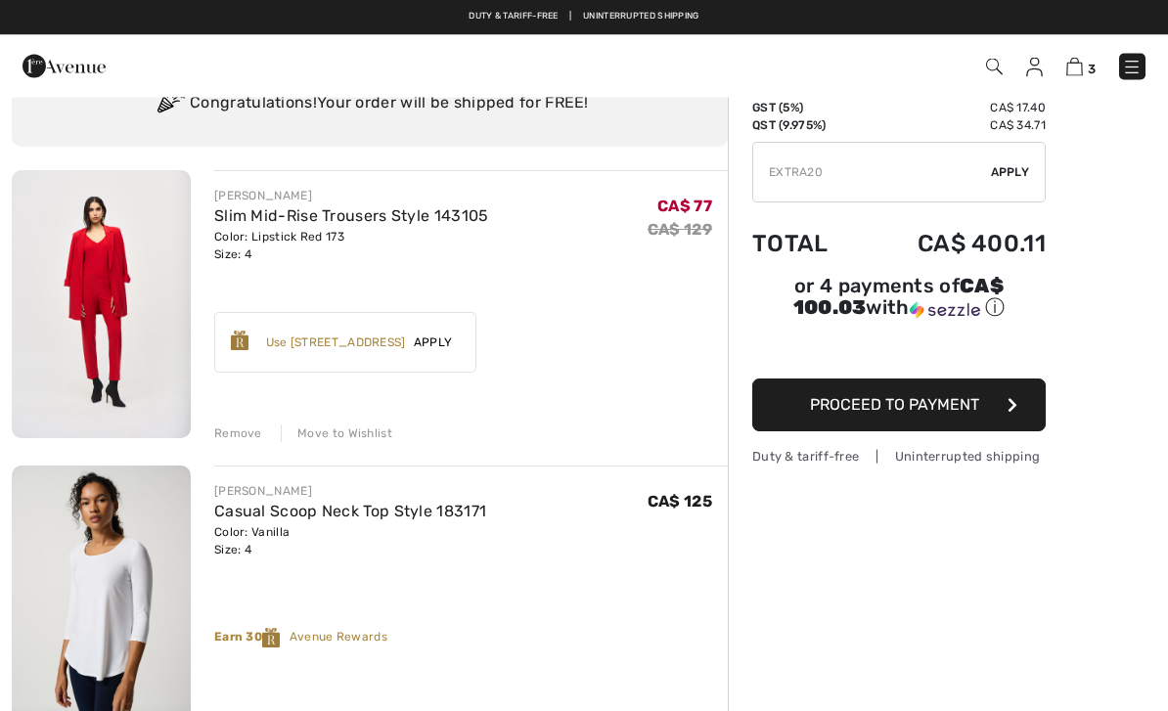
type input "EXTRA20"
click at [1014, 173] on span "Apply" at bounding box center [1010, 173] width 39 height 18
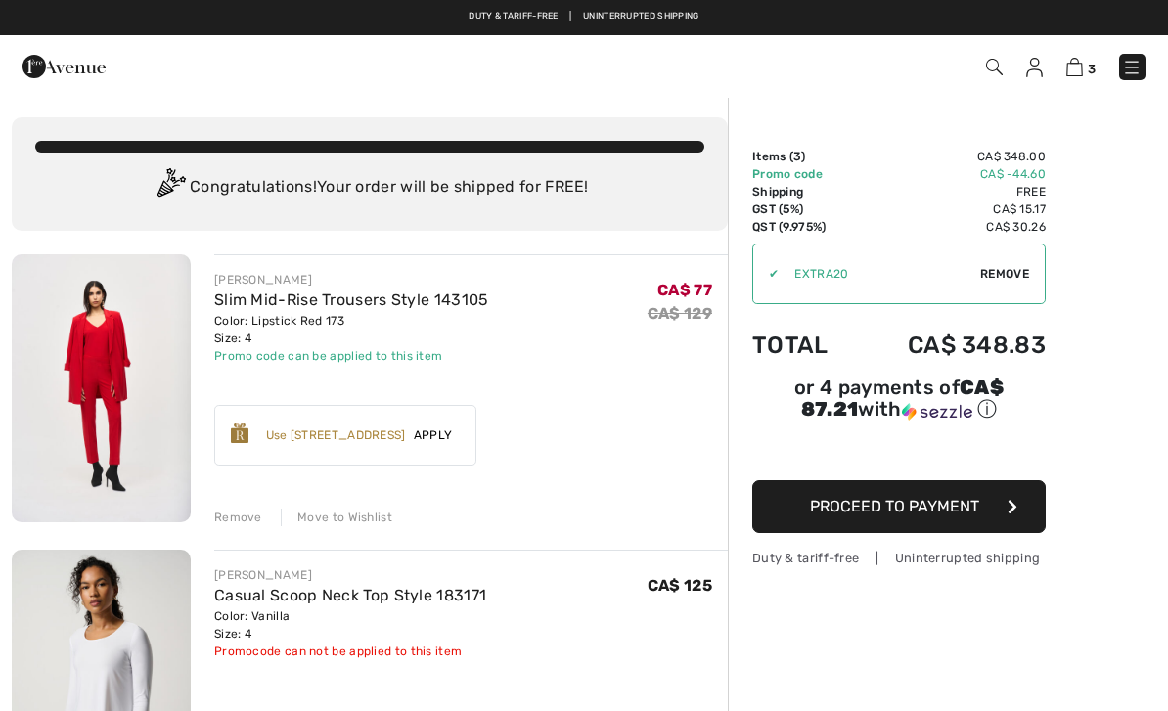
scroll to position [0, 0]
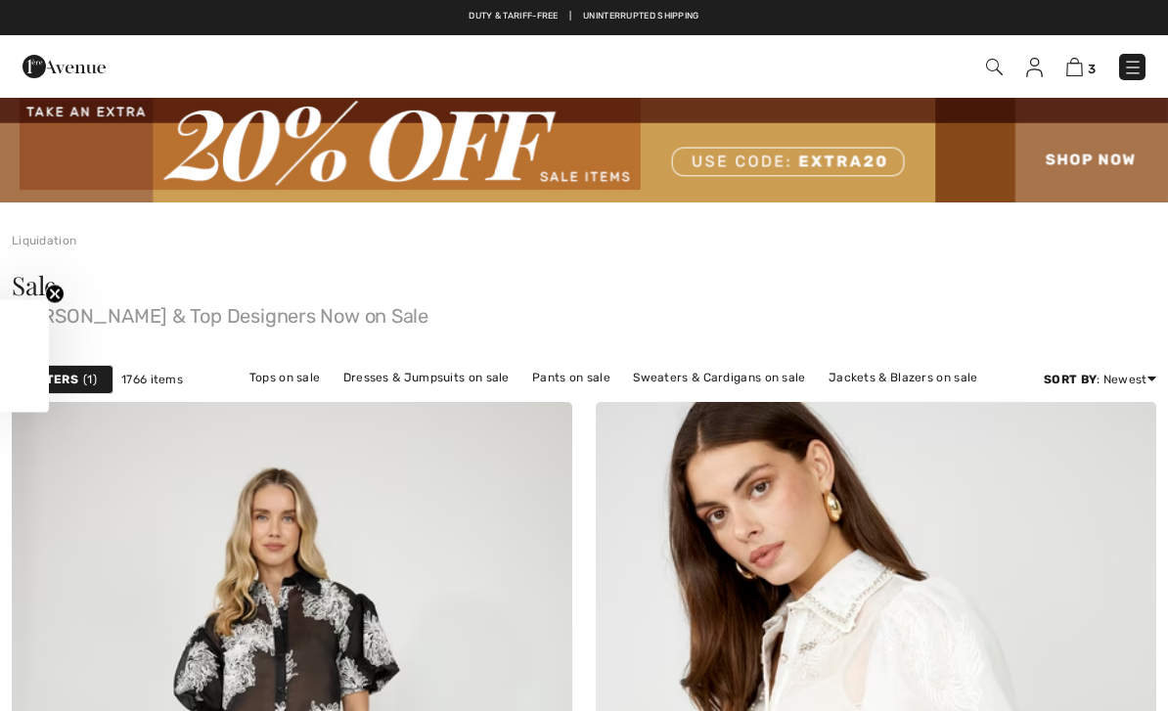
checkbox input "true"
click at [402, 377] on link "Dresses & Jumpsuits on sale" at bounding box center [426, 377] width 186 height 25
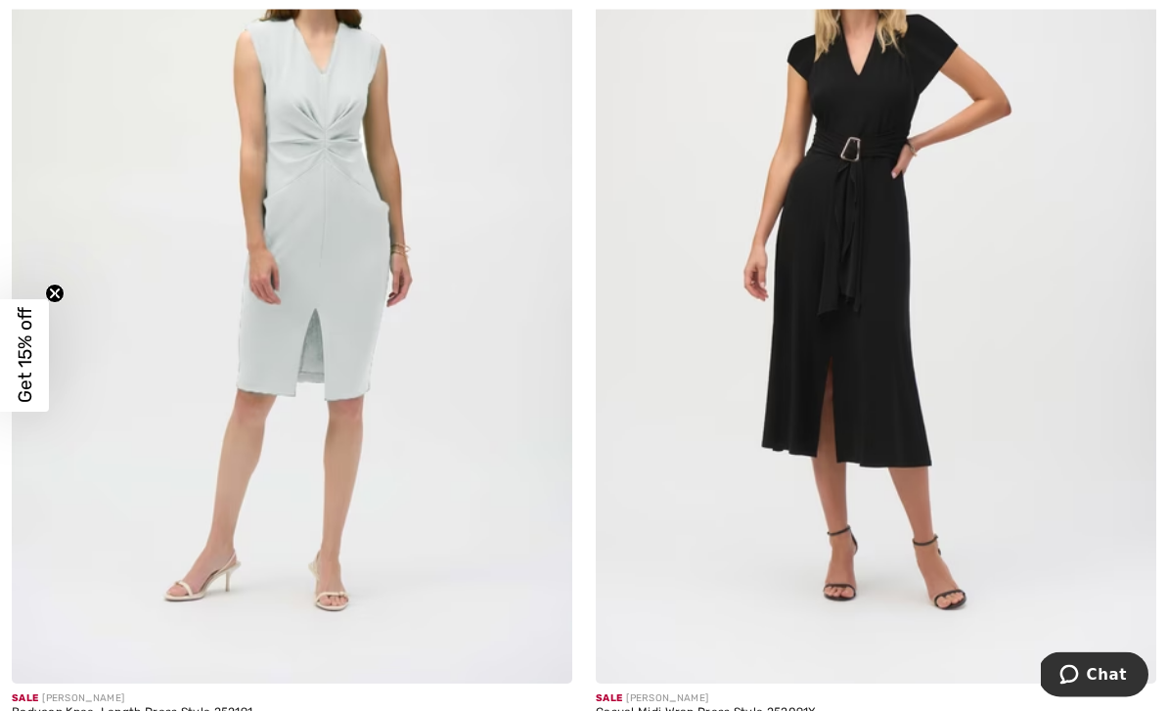
scroll to position [4300, 0]
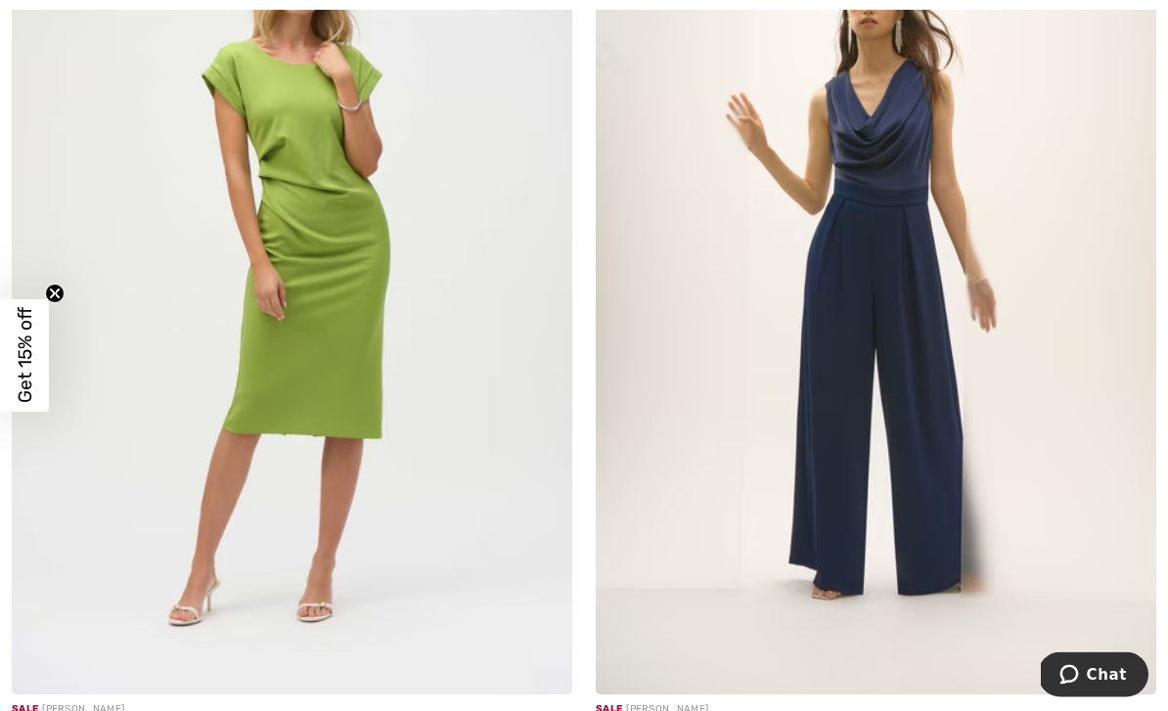
scroll to position [5238, 0]
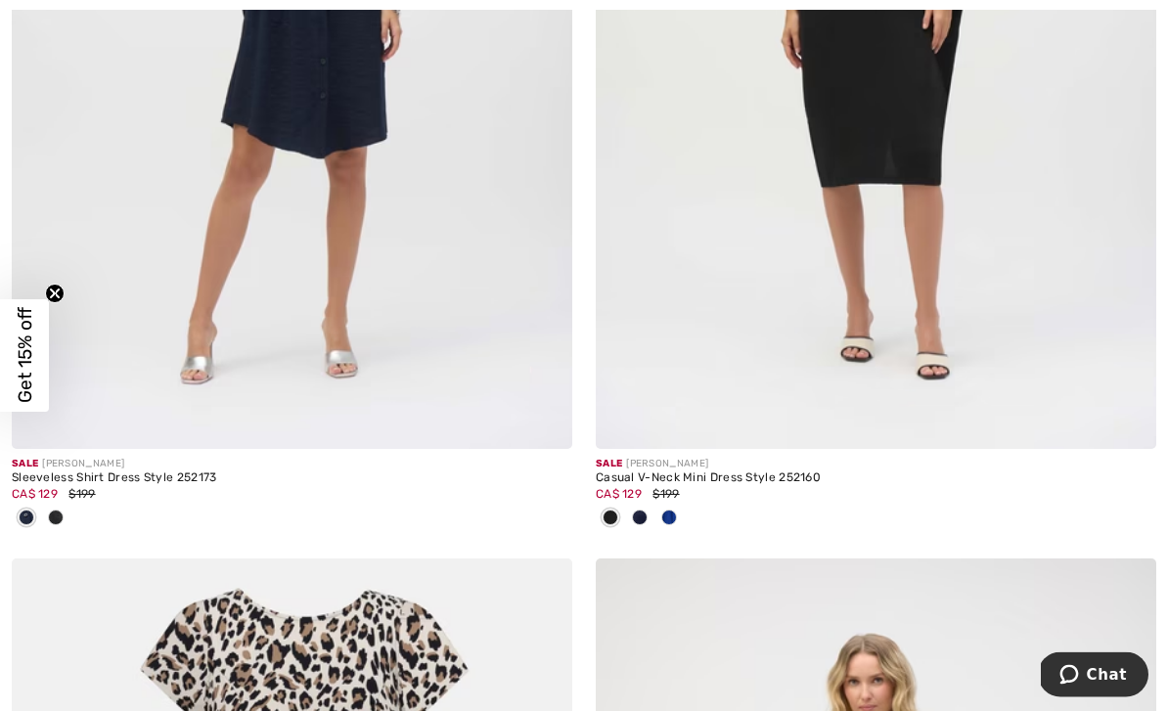
scroll to position [8515, 0]
